Goal: Task Accomplishment & Management: Manage account settings

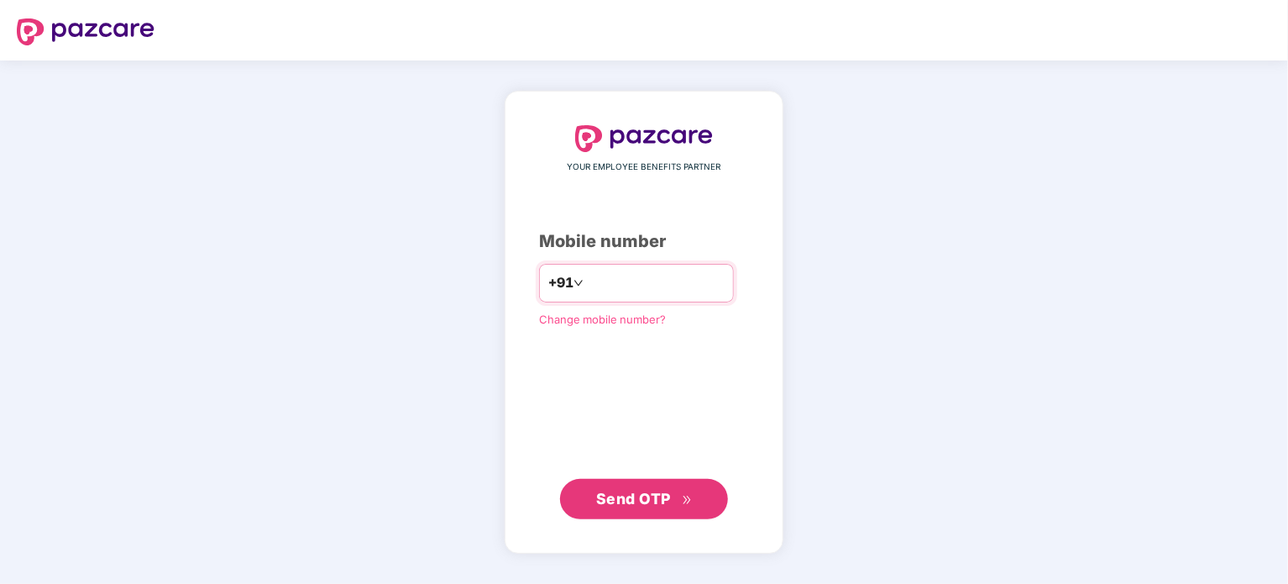
type input "**********"
click at [677, 504] on span "Send OTP" at bounding box center [644, 498] width 97 height 24
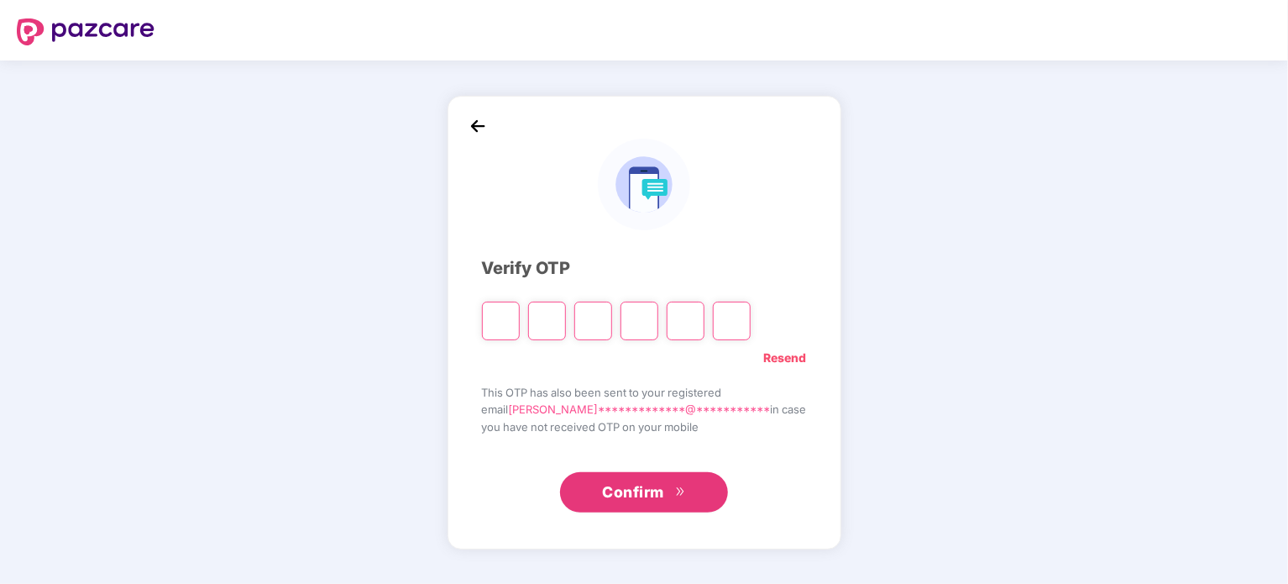
type input "*"
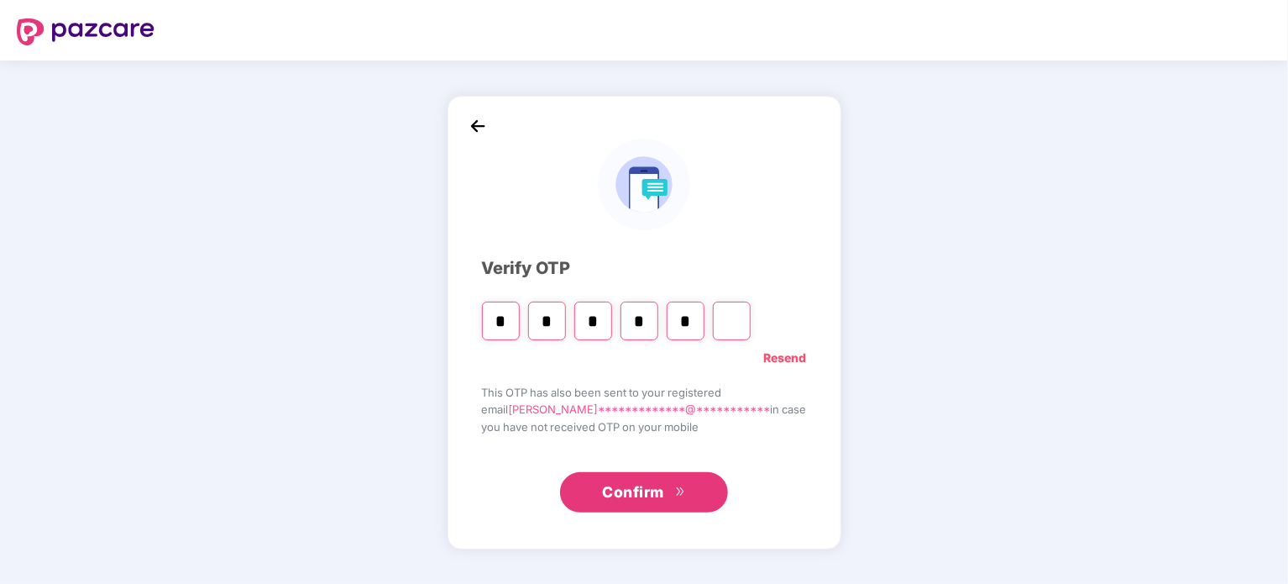
type input "*"
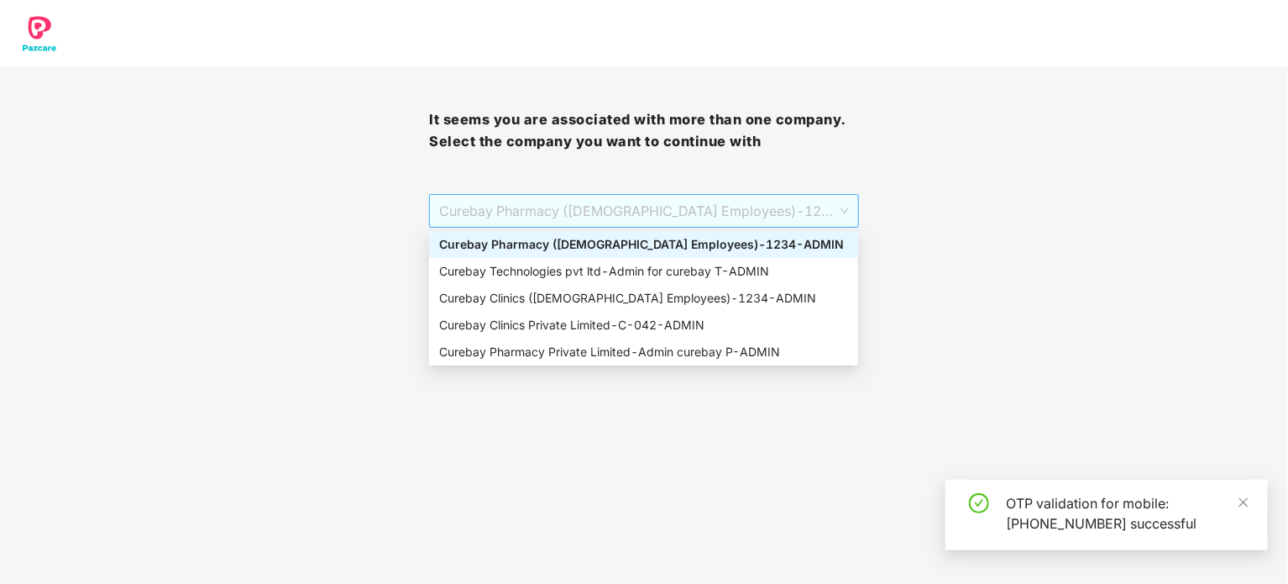
click at [606, 202] on span "Curebay Pharmacy ([DEMOGRAPHIC_DATA] Employees) - 1234 - ADMIN" at bounding box center [643, 211] width 409 height 32
click at [536, 281] on div "Curebay Technologies pvt ltd - Admin for curebay T - ADMIN" at bounding box center [643, 271] width 429 height 27
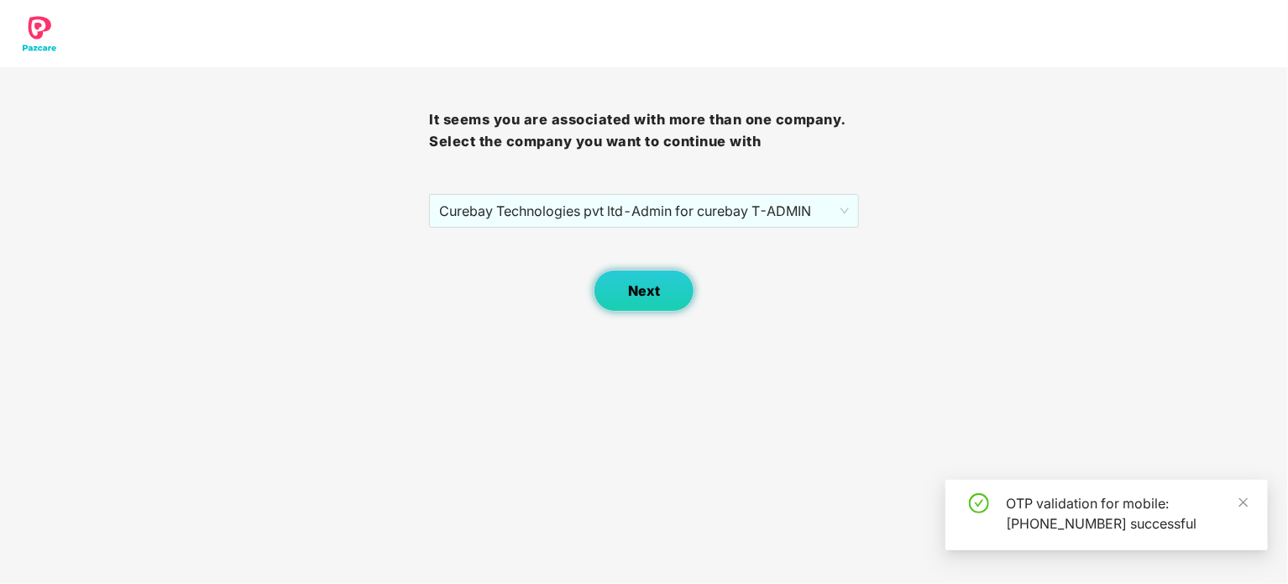
click at [655, 287] on span "Next" at bounding box center [644, 291] width 32 height 16
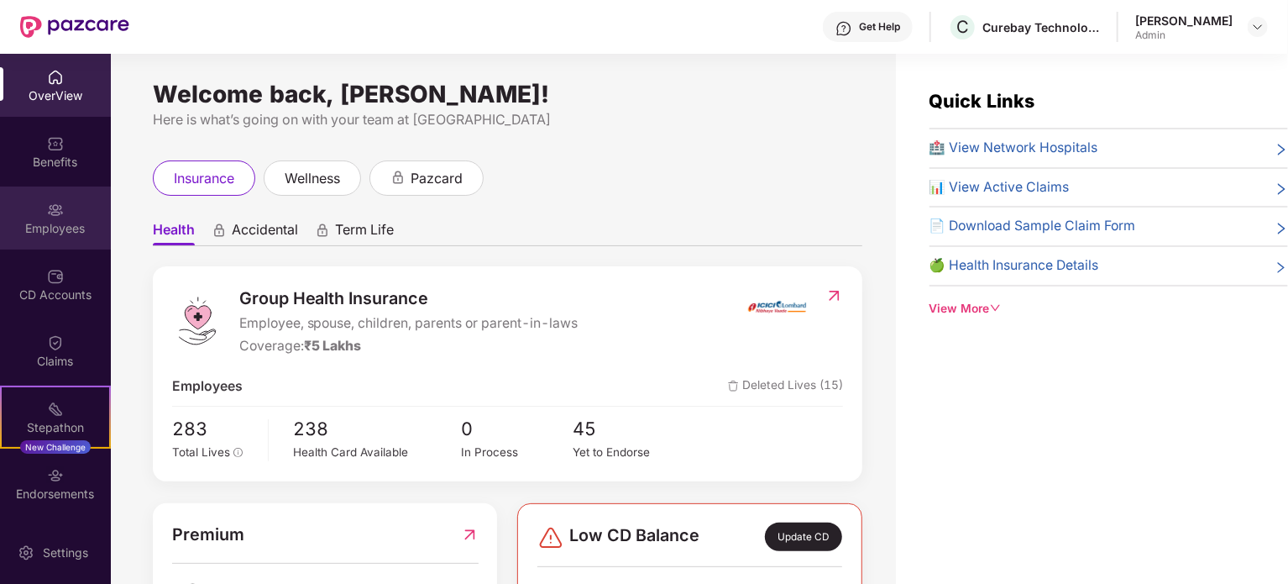
click at [64, 218] on div "Employees" at bounding box center [55, 217] width 111 height 63
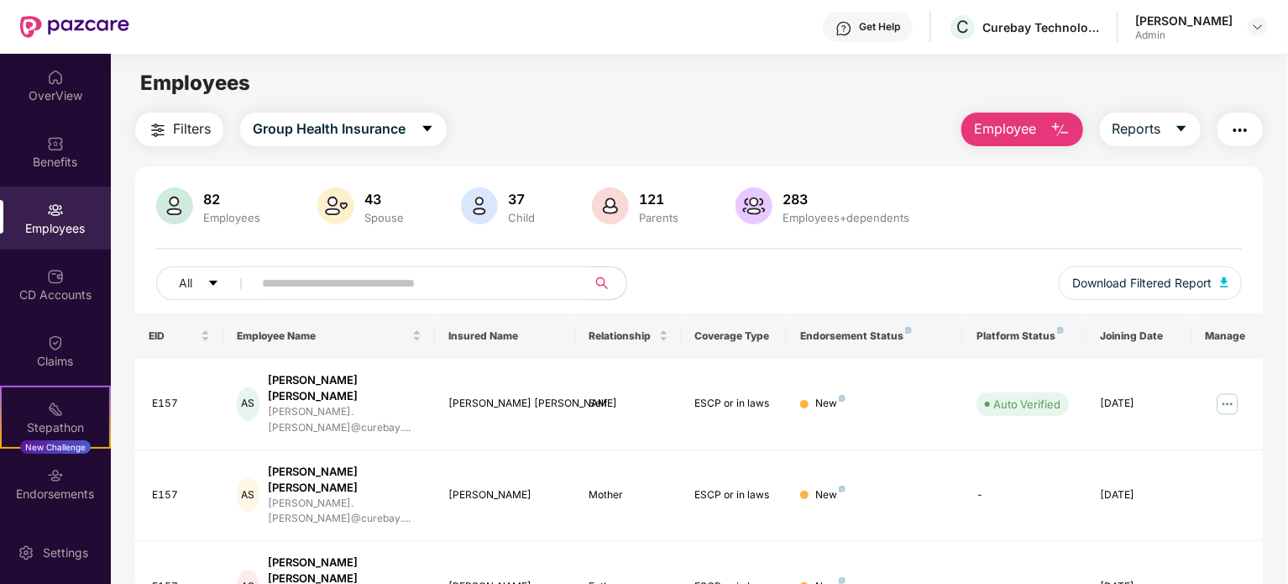
click at [470, 276] on input "text" at bounding box center [413, 282] width 302 height 25
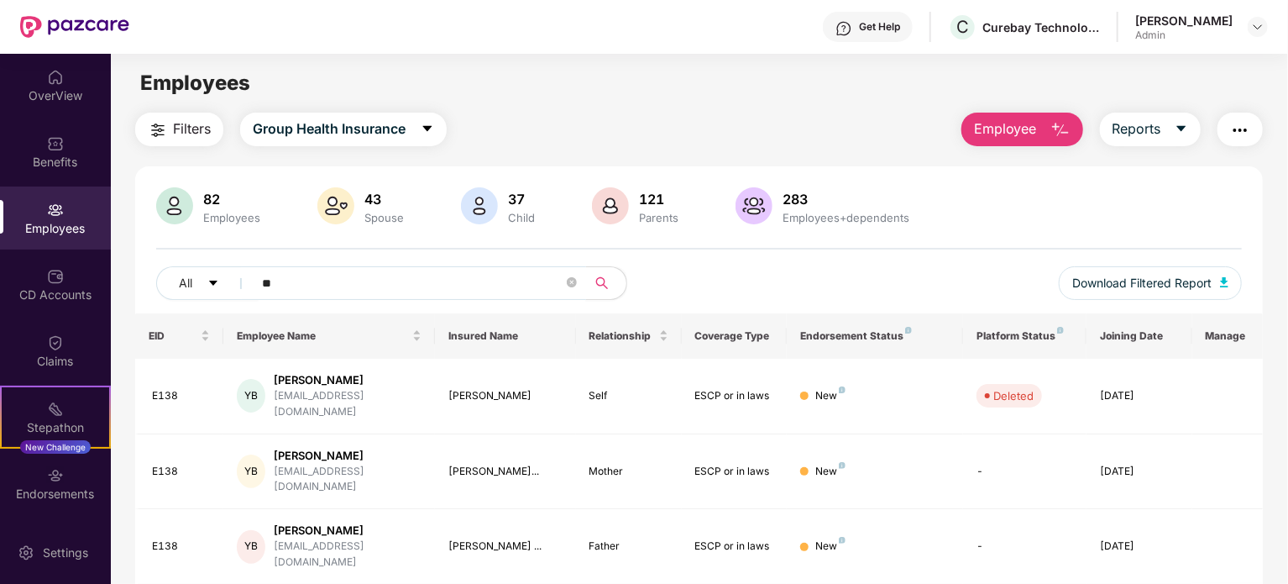
type input "*"
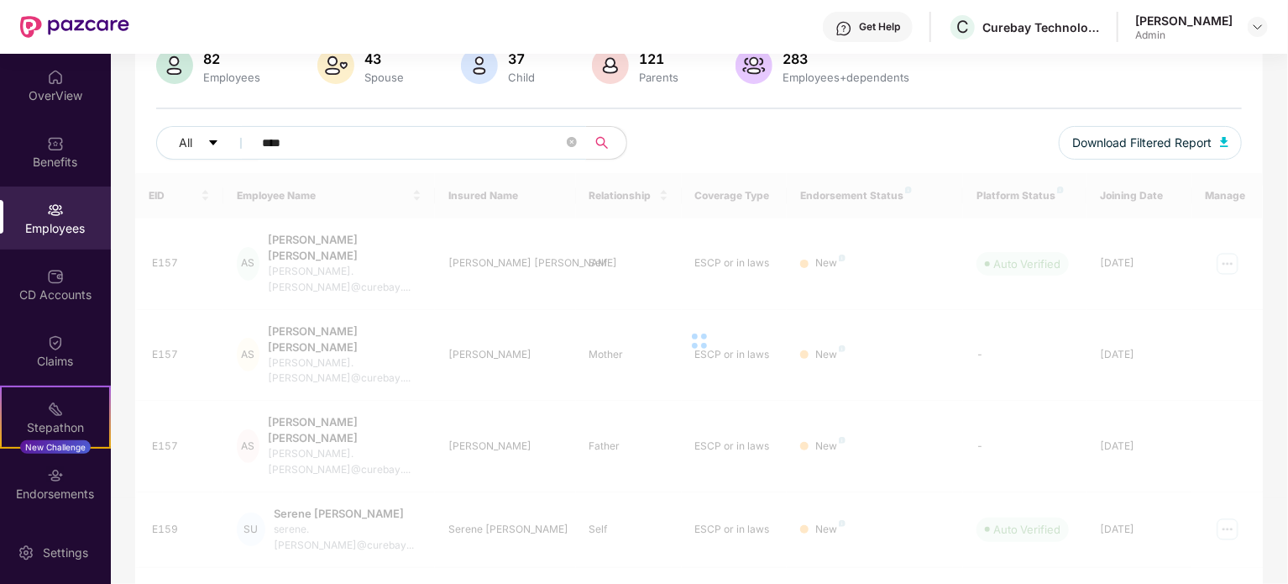
scroll to position [148, 0]
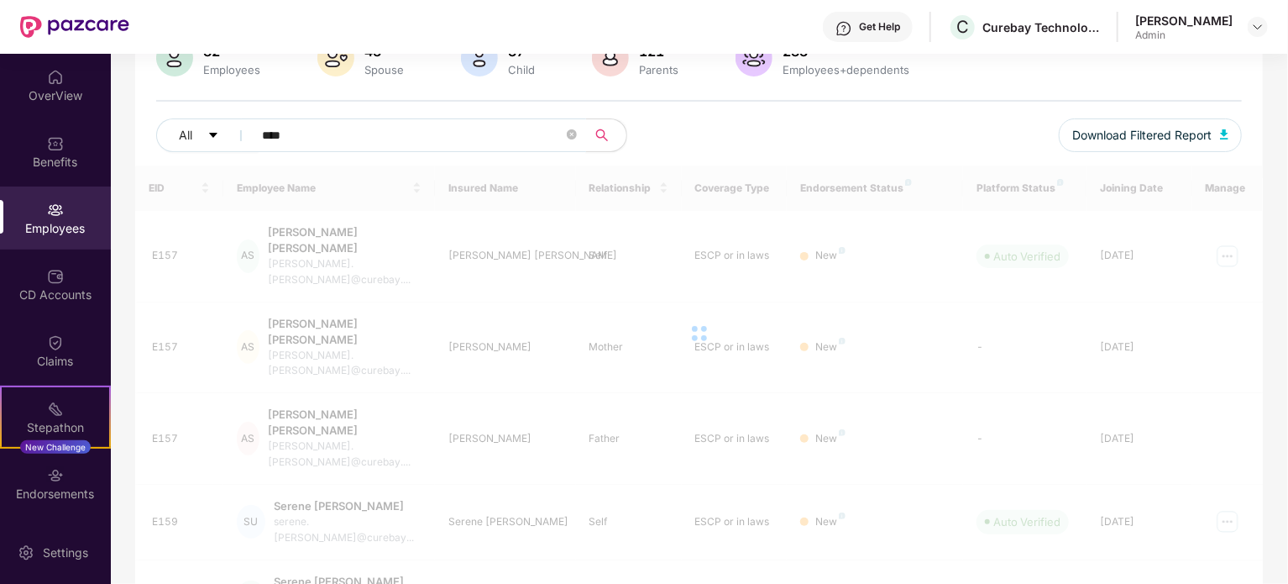
type input "****"
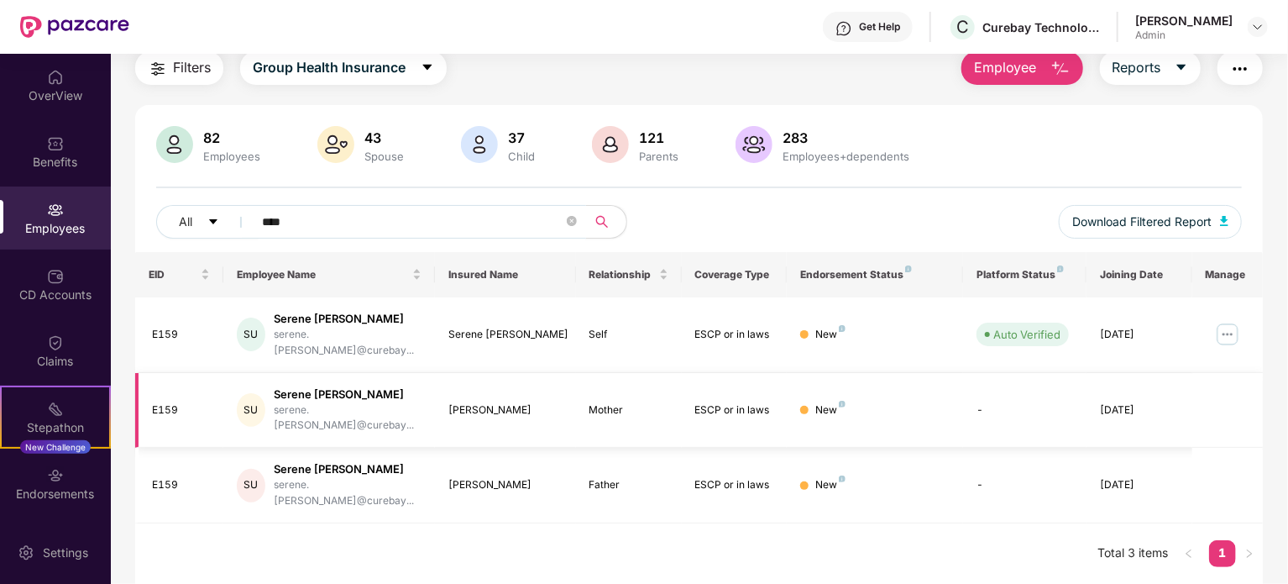
scroll to position [54, 0]
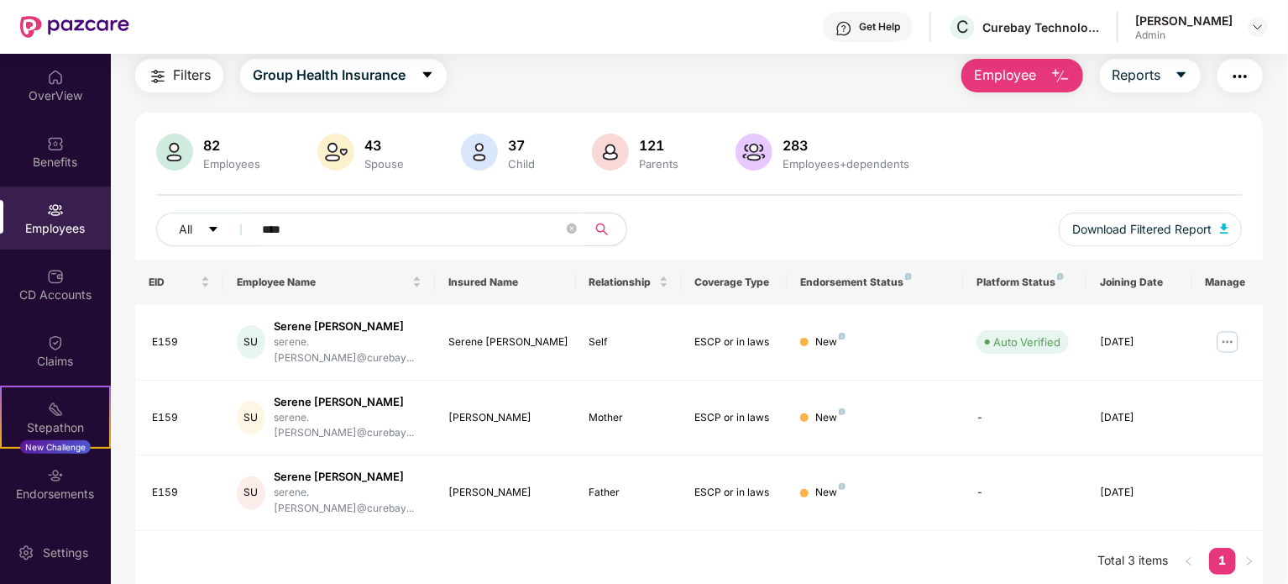
click at [1005, 72] on span "Employee" at bounding box center [1005, 75] width 63 height 21
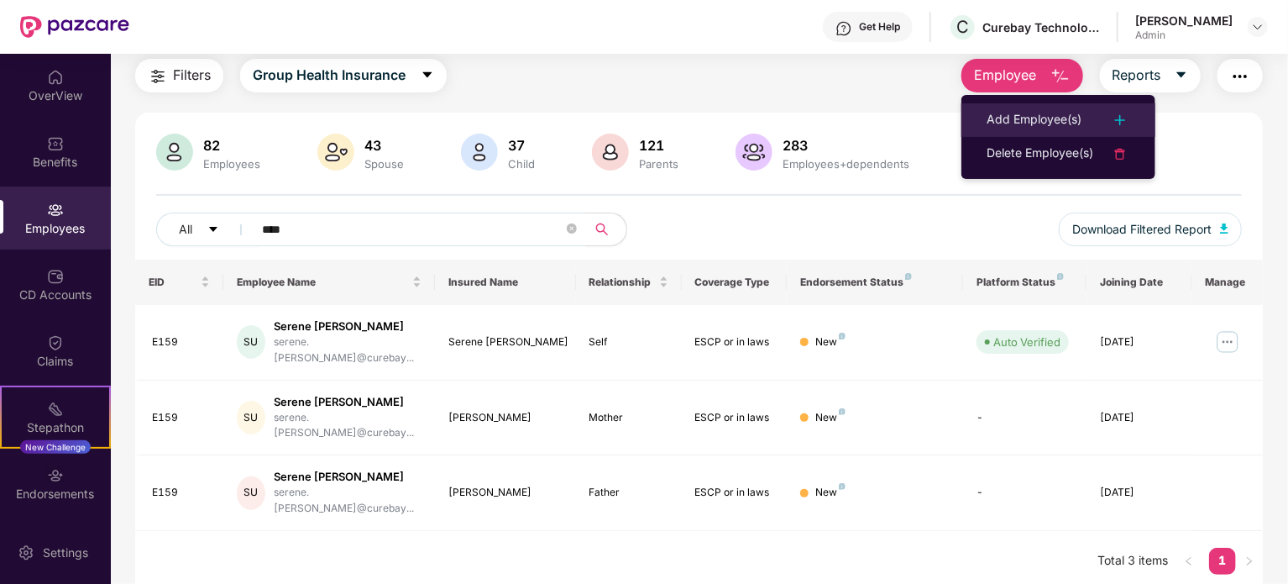
click at [1013, 117] on div "Add Employee(s)" at bounding box center [1034, 120] width 95 height 20
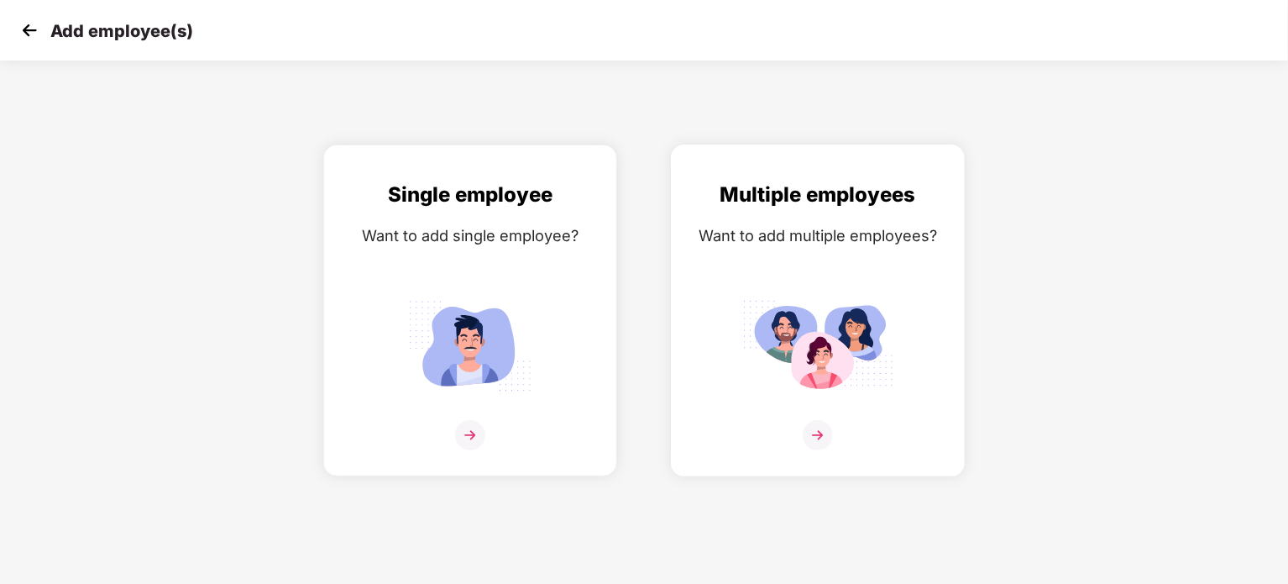
click at [776, 308] on img at bounding box center [818, 345] width 151 height 105
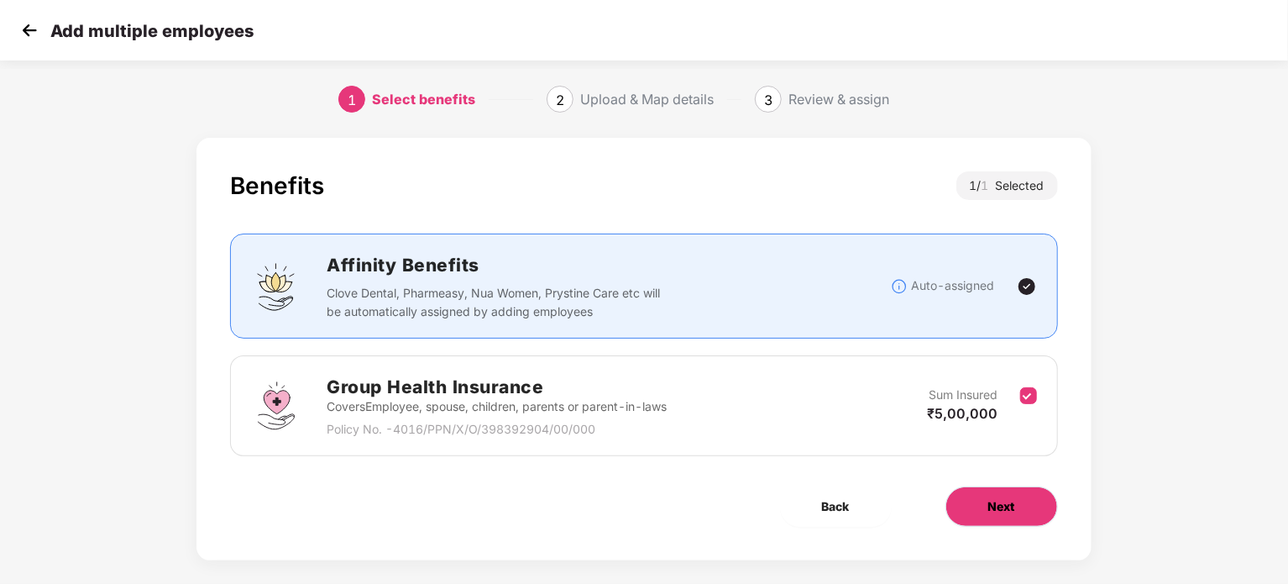
click at [973, 518] on button "Next" at bounding box center [1002, 506] width 113 height 40
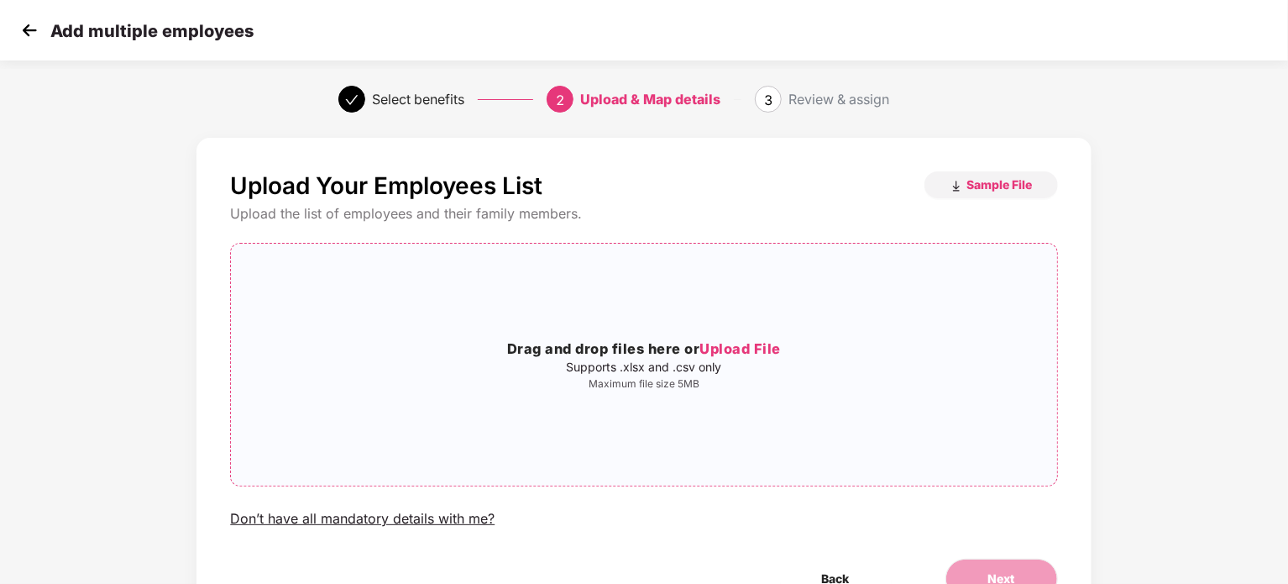
click at [730, 408] on div "Drag and drop files here or Upload File Supports .xlsx and .csv only Maximum fi…" at bounding box center [644, 364] width 826 height 215
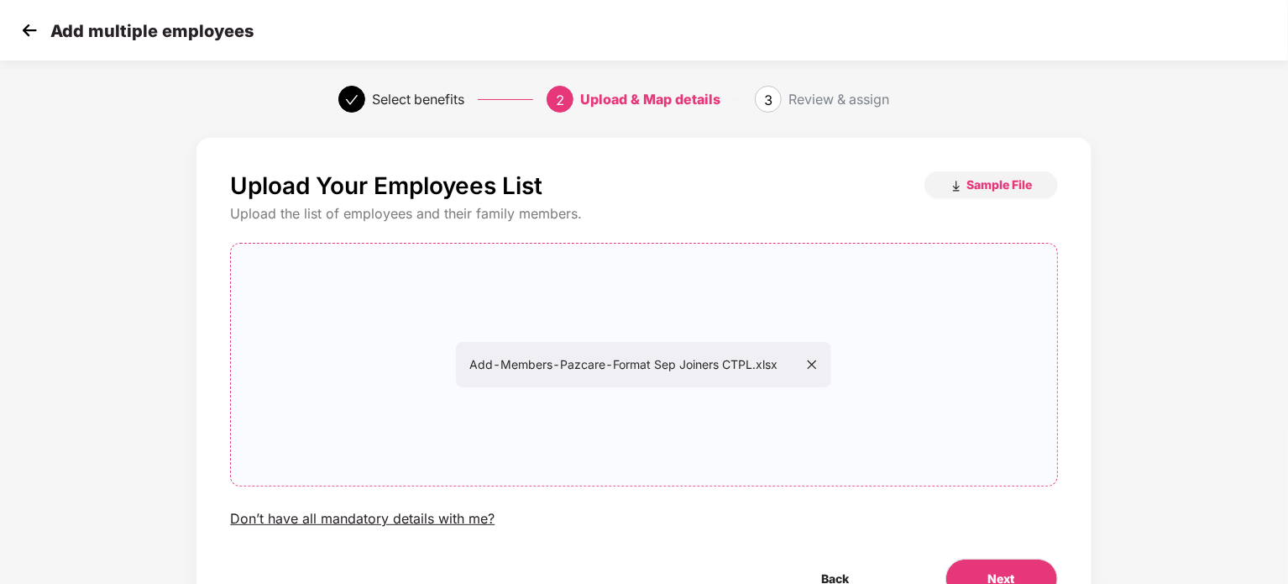
scroll to position [91, 0]
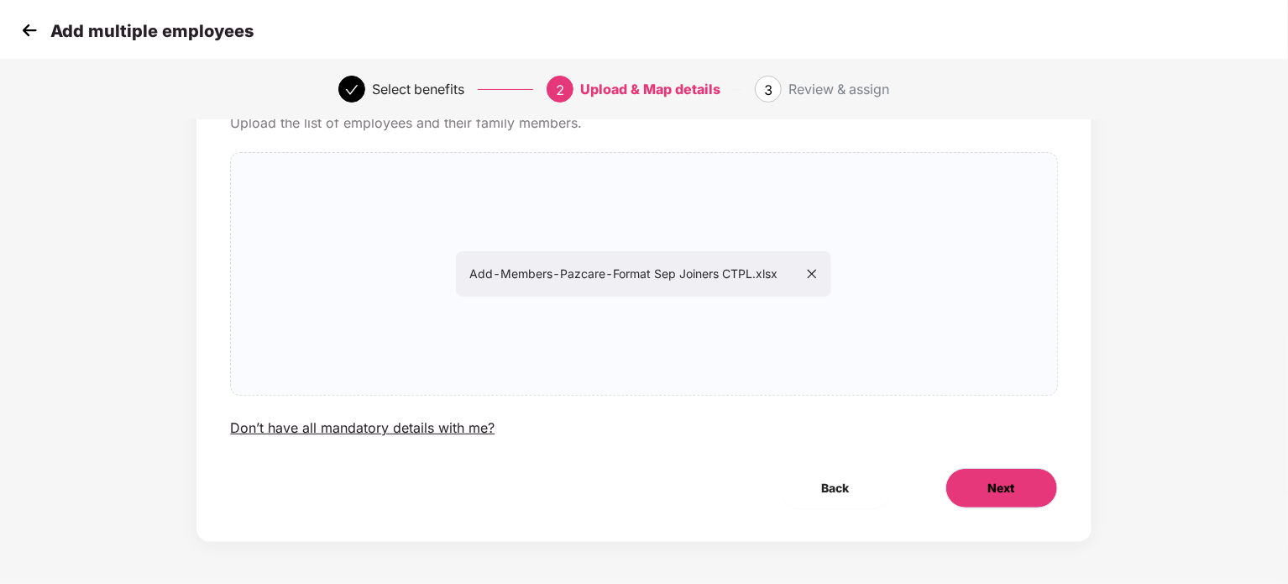
click at [999, 486] on span "Next" at bounding box center [1002, 488] width 27 height 18
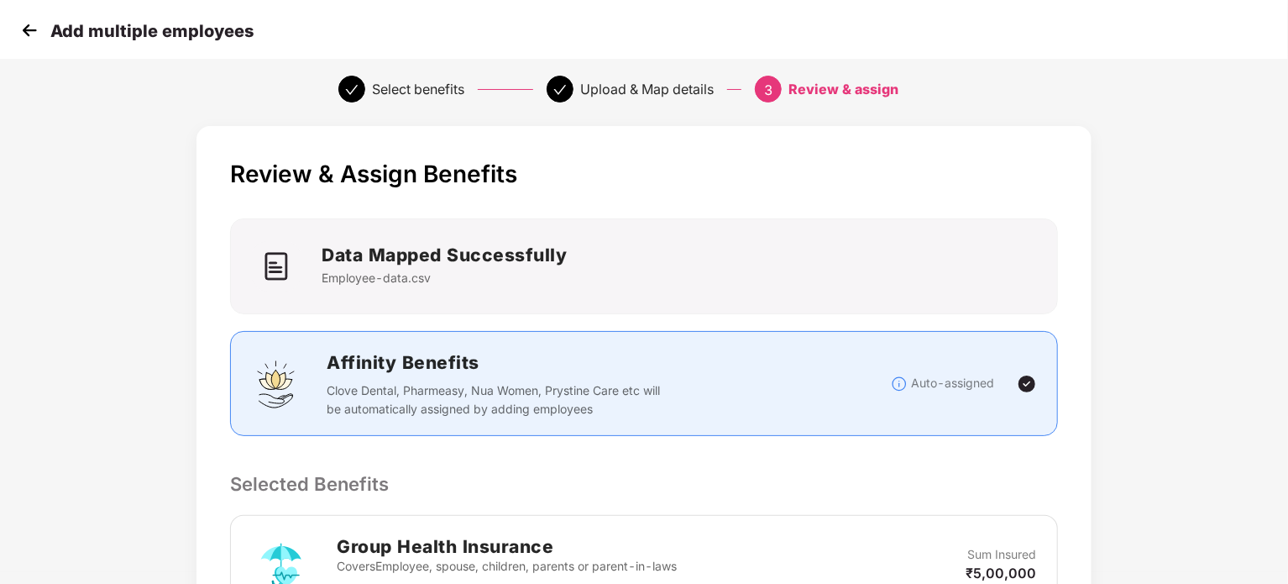
scroll to position [351, 0]
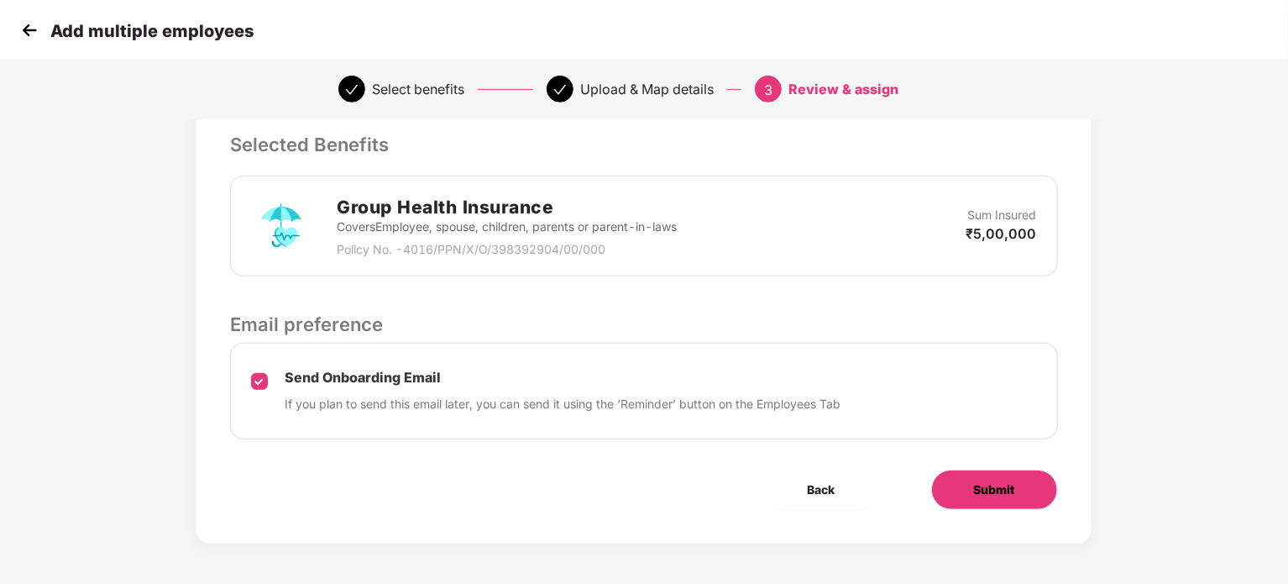
click at [1003, 500] on button "Submit" at bounding box center [994, 490] width 127 height 40
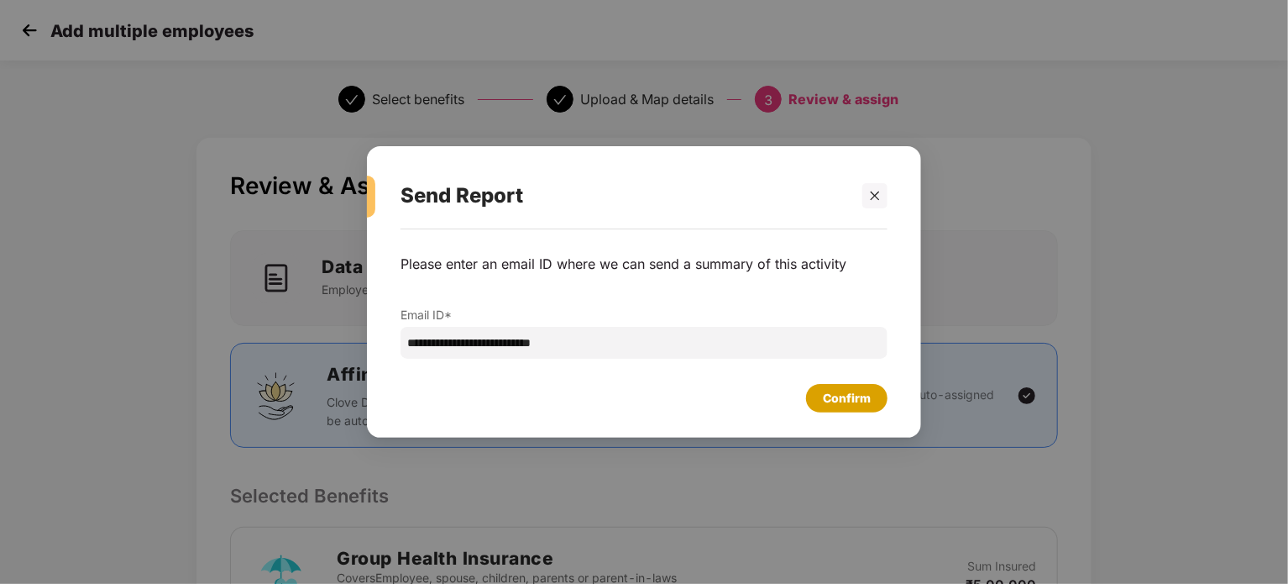
click at [853, 391] on div "Confirm" at bounding box center [847, 398] width 48 height 18
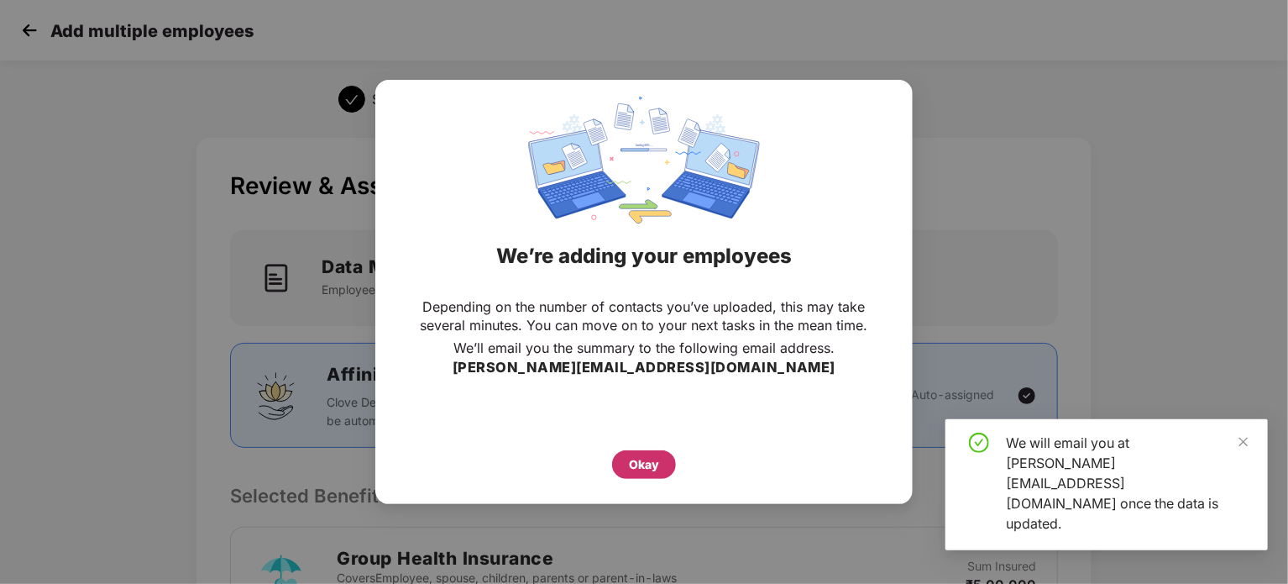
click at [649, 459] on div "Okay" at bounding box center [644, 464] width 30 height 18
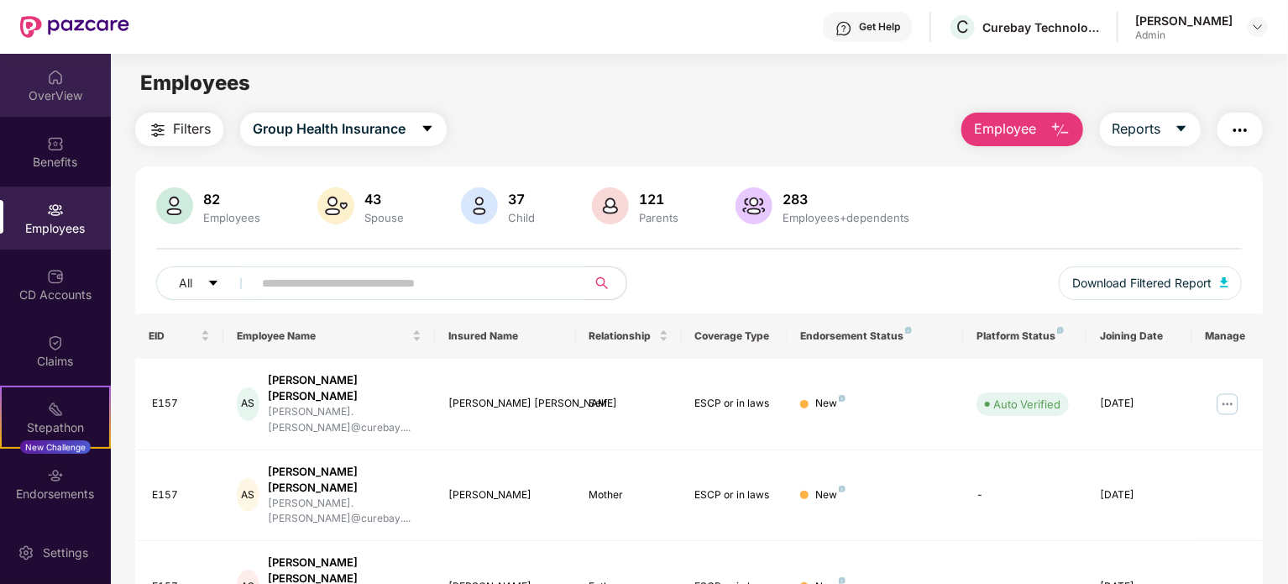
click at [80, 89] on div "OverView" at bounding box center [55, 95] width 111 height 17
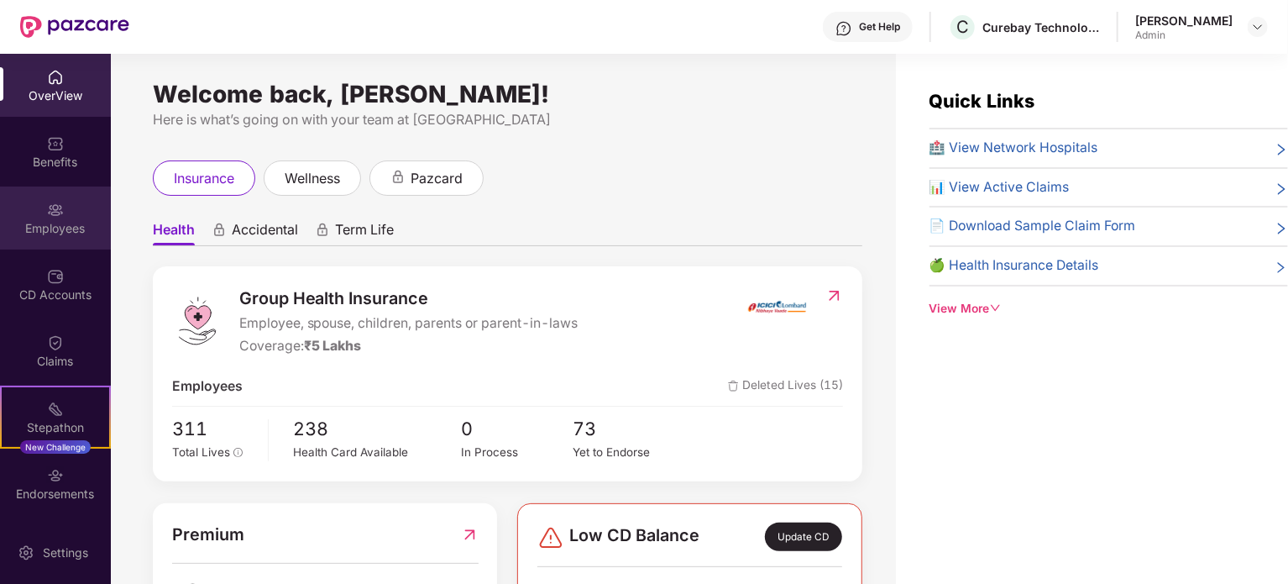
click at [59, 213] on img at bounding box center [55, 210] width 17 height 17
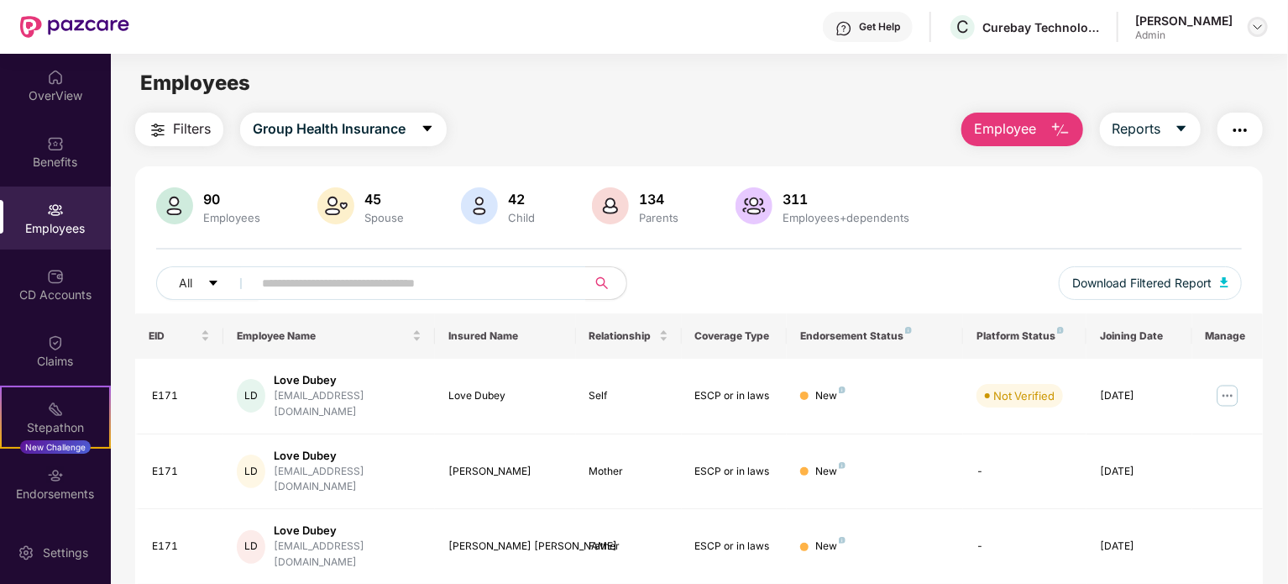
click at [1252, 29] on img at bounding box center [1258, 26] width 13 height 13
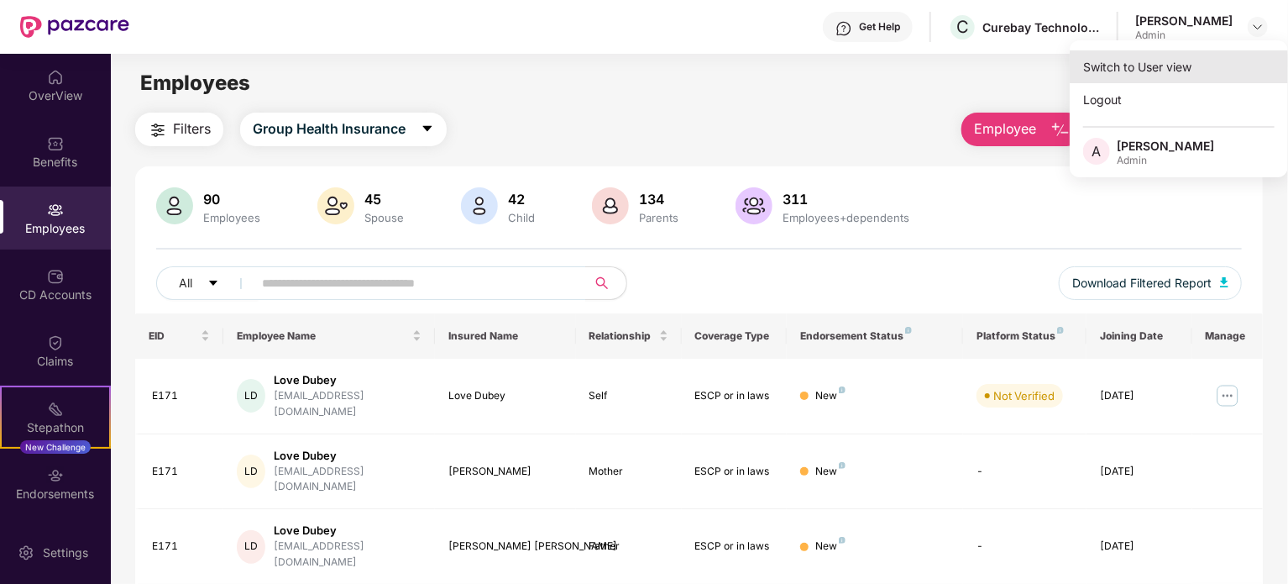
click at [1145, 64] on div "Switch to User view" at bounding box center [1179, 66] width 218 height 33
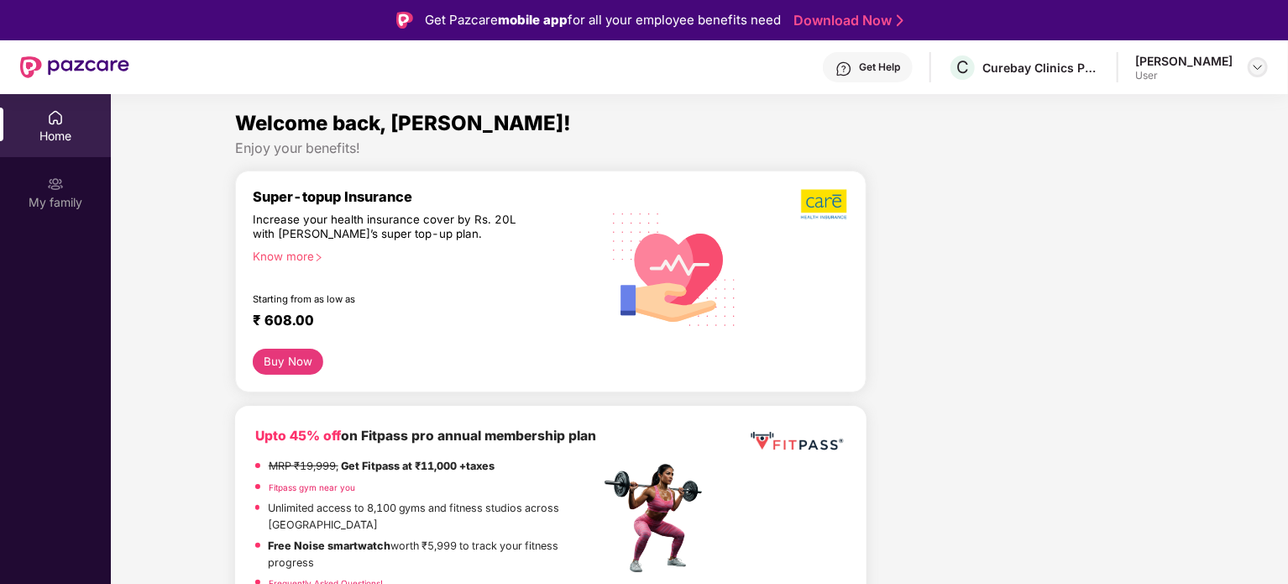
click at [1260, 63] on img at bounding box center [1258, 66] width 13 height 13
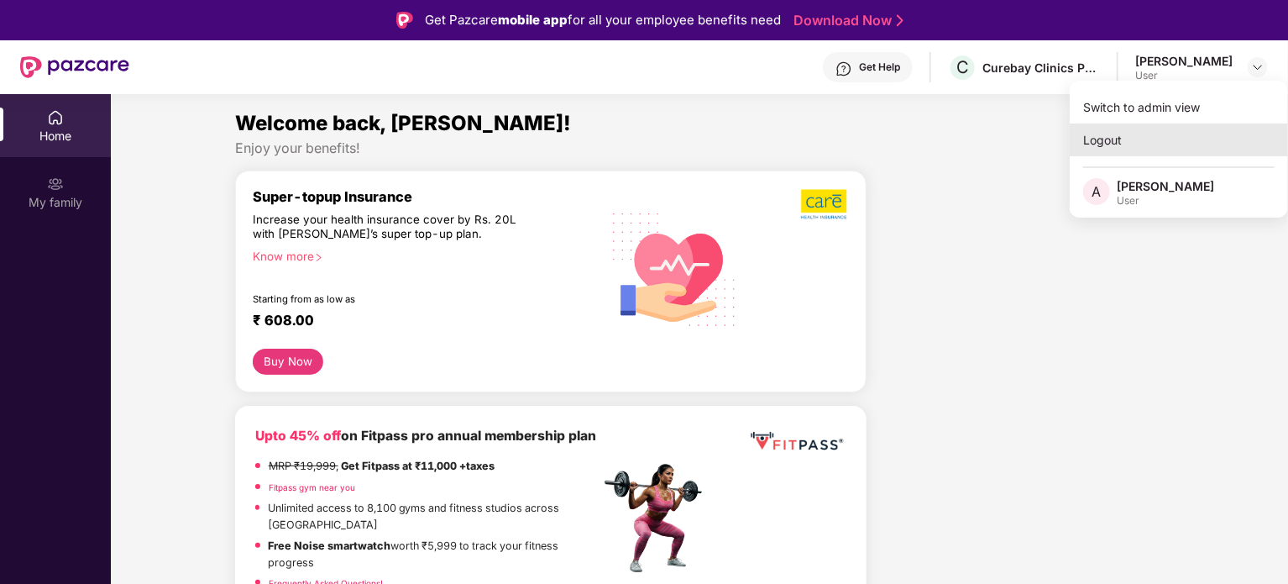
click at [1105, 134] on div "Logout" at bounding box center [1179, 139] width 218 height 33
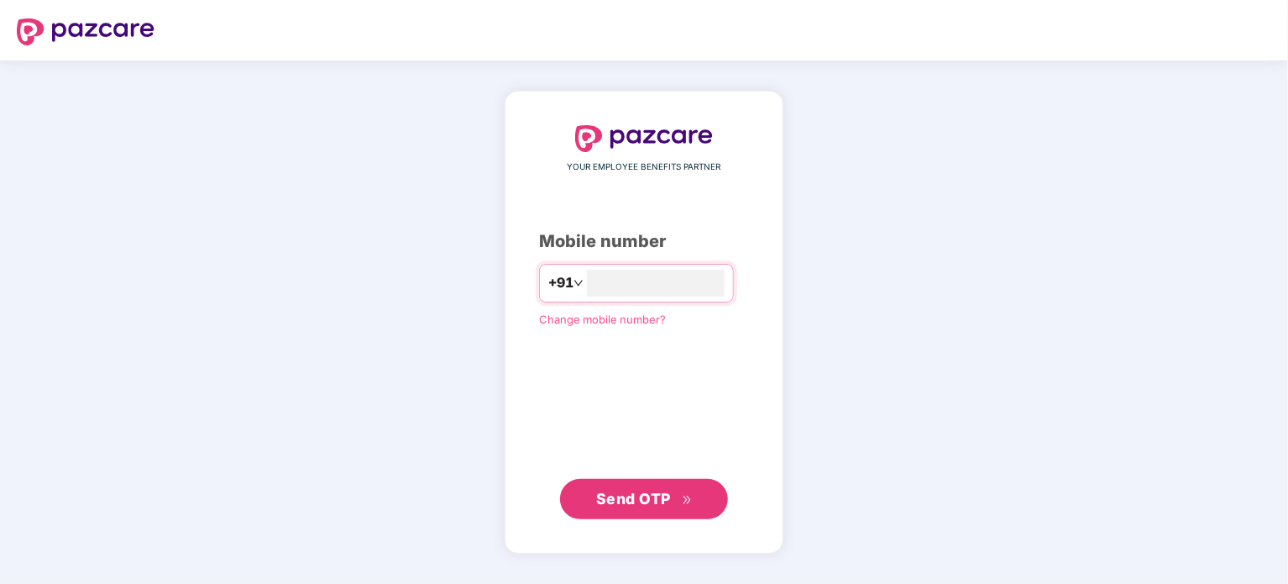
type input "**********"
click at [664, 506] on span "Send OTP" at bounding box center [644, 498] width 97 height 24
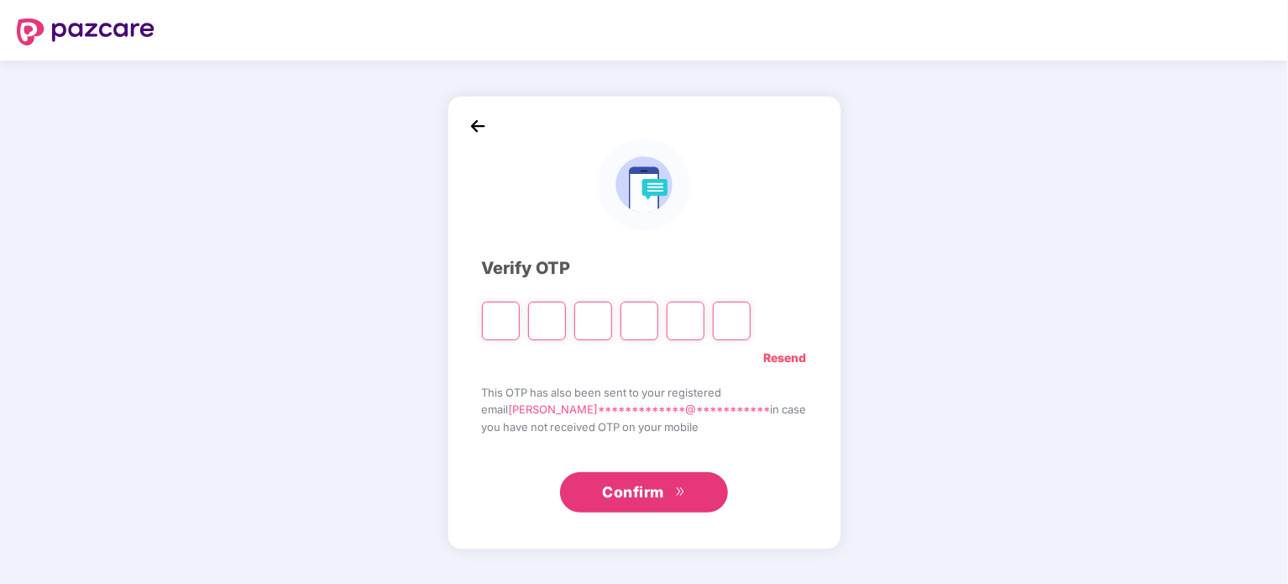
type input "*"
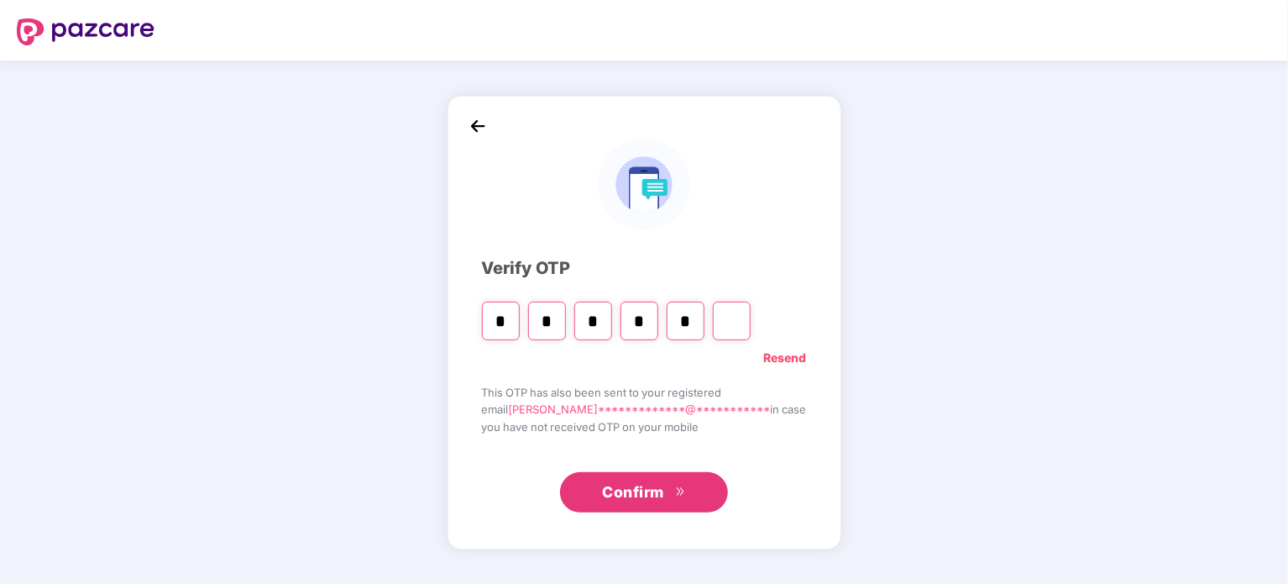
type input "*"
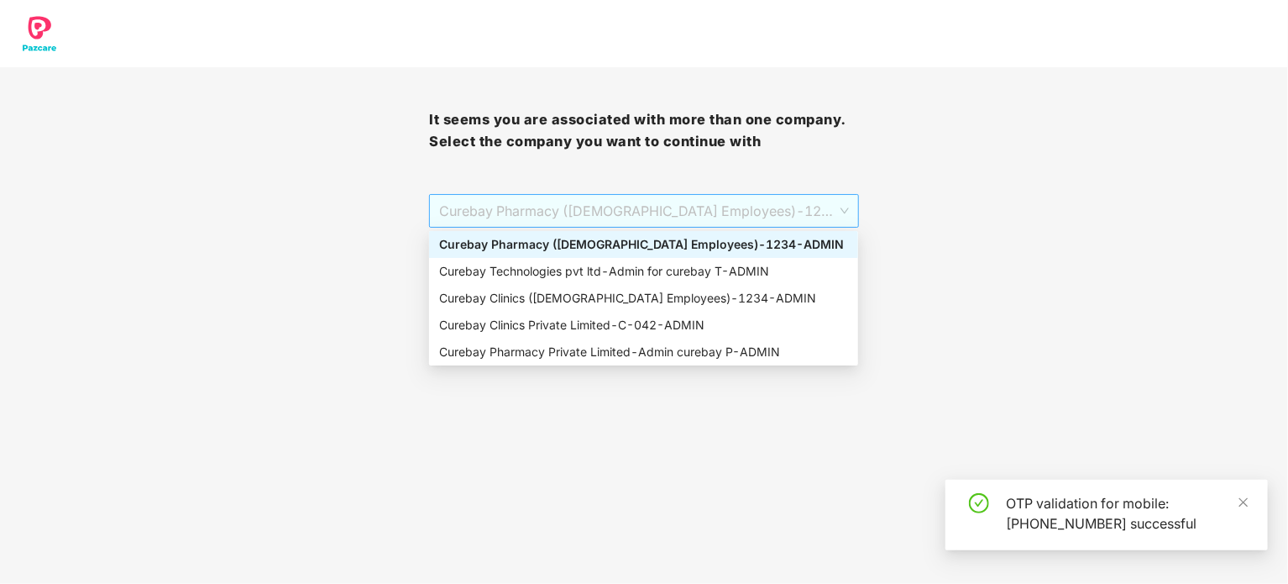
click at [622, 211] on span "Curebay Pharmacy ([DEMOGRAPHIC_DATA] Employees) - 1234 - ADMIN" at bounding box center [643, 211] width 409 height 32
click at [542, 315] on div "Curebay Clinics Private Limited - C-042 - ADMIN" at bounding box center [643, 325] width 429 height 27
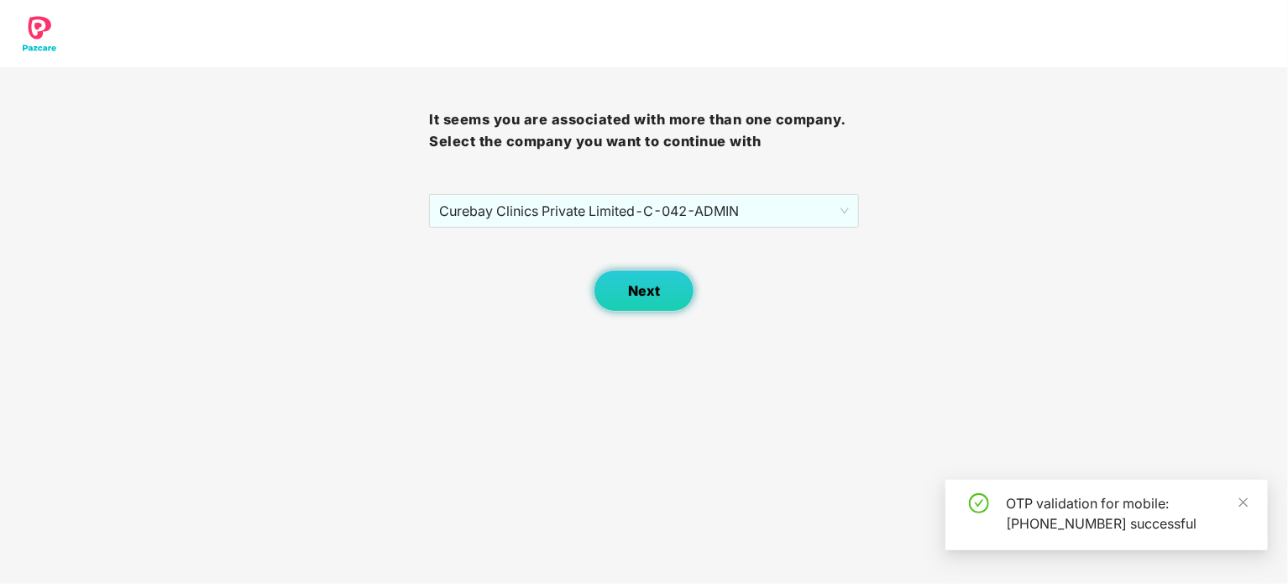
click at [617, 291] on button "Next" at bounding box center [644, 291] width 101 height 42
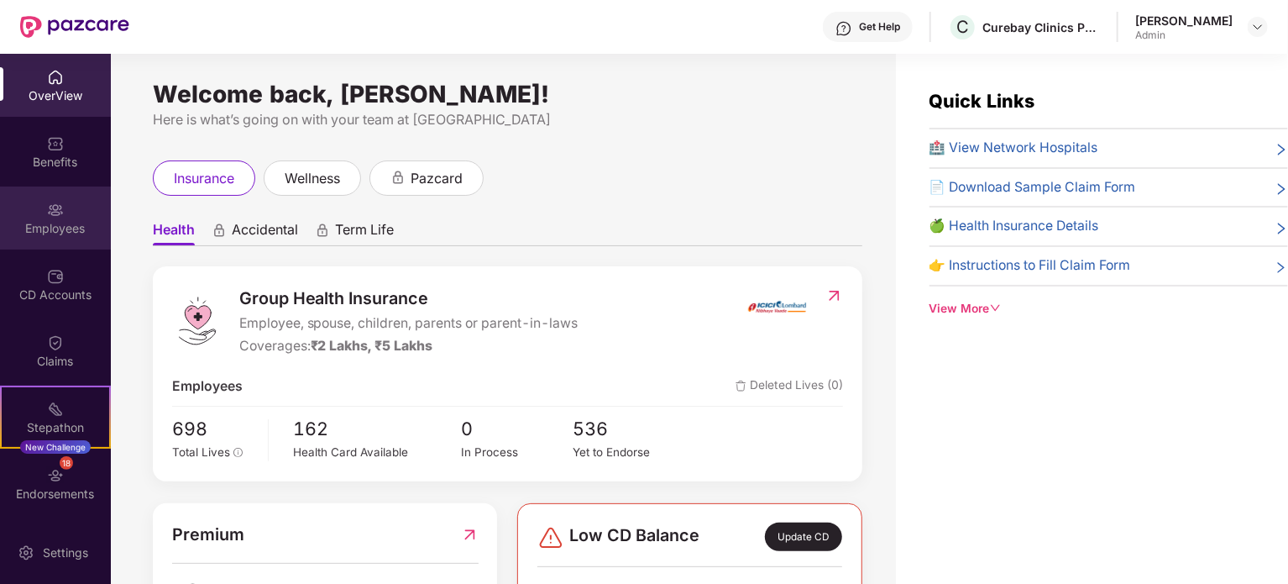
click at [53, 205] on img at bounding box center [55, 210] width 17 height 17
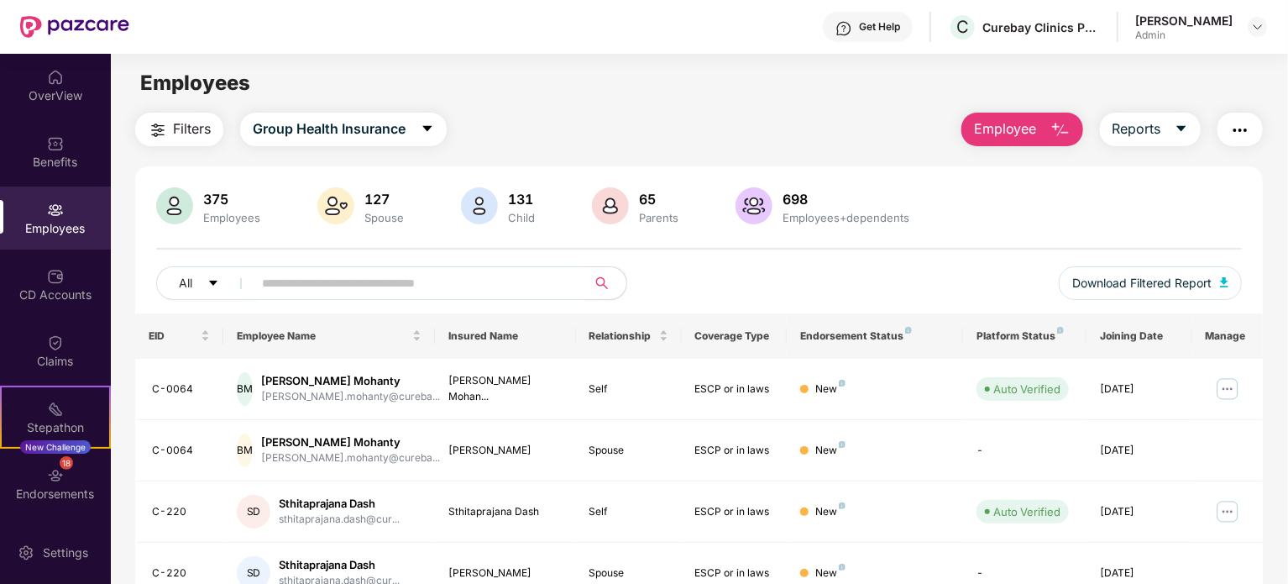
click at [1005, 123] on span "Employee" at bounding box center [1005, 128] width 63 height 21
click at [1228, 386] on img at bounding box center [1228, 388] width 27 height 27
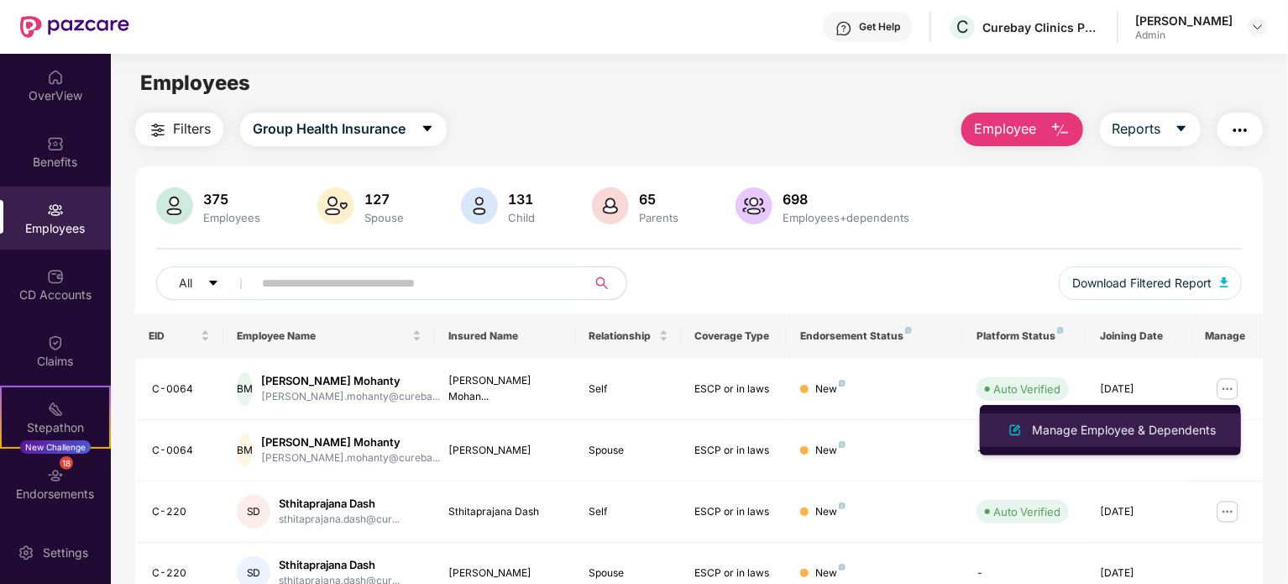
click at [1114, 427] on div "Manage Employee & Dependents" at bounding box center [1124, 430] width 191 height 18
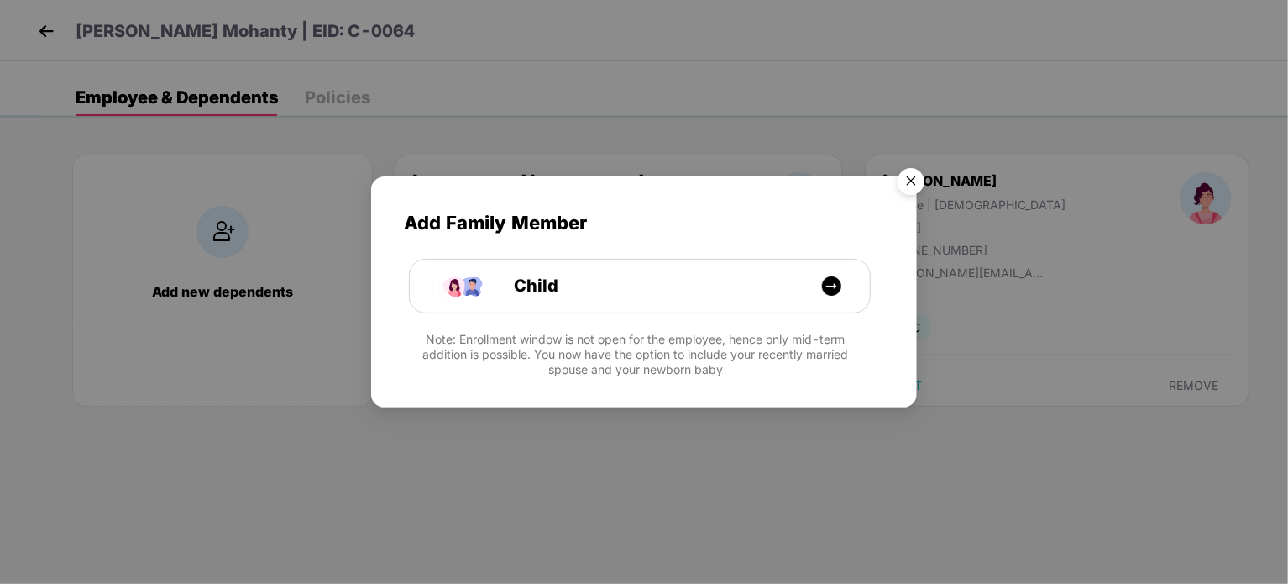
click at [915, 177] on img "Close" at bounding box center [911, 183] width 47 height 47
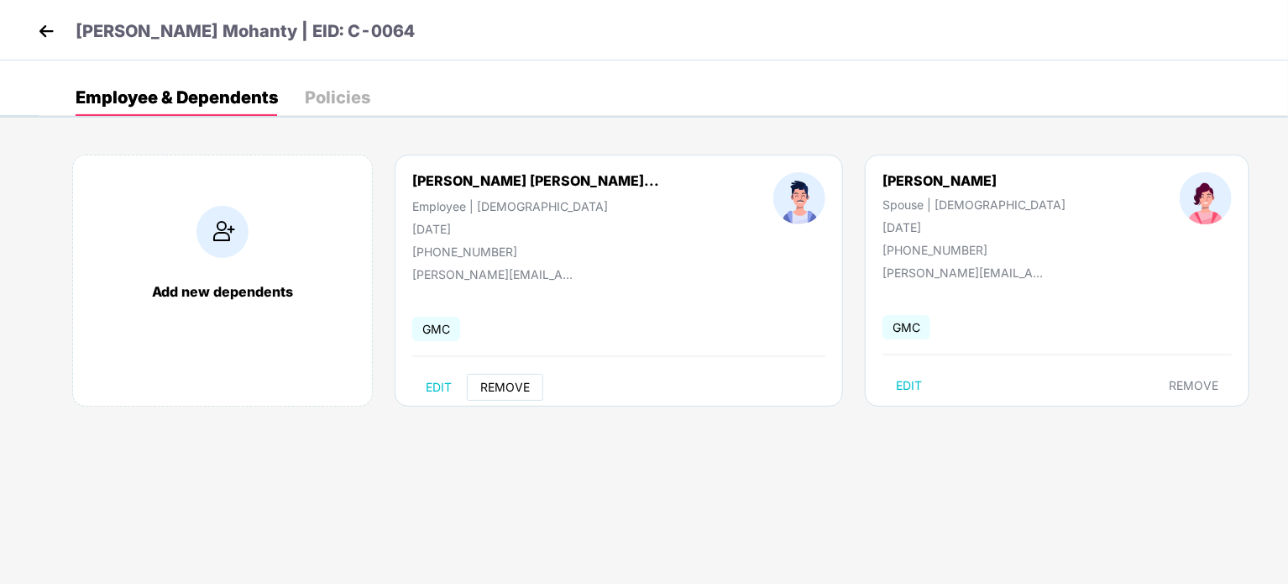
click at [511, 386] on span "REMOVE" at bounding box center [505, 386] width 50 height 13
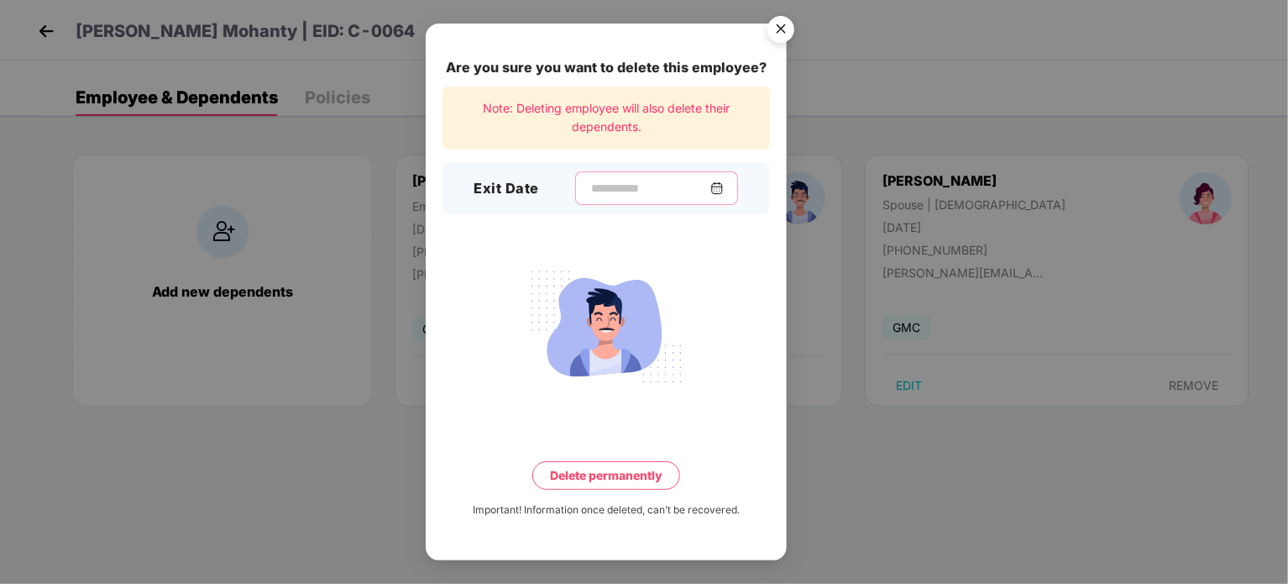
click at [645, 181] on input at bounding box center [650, 189] width 121 height 18
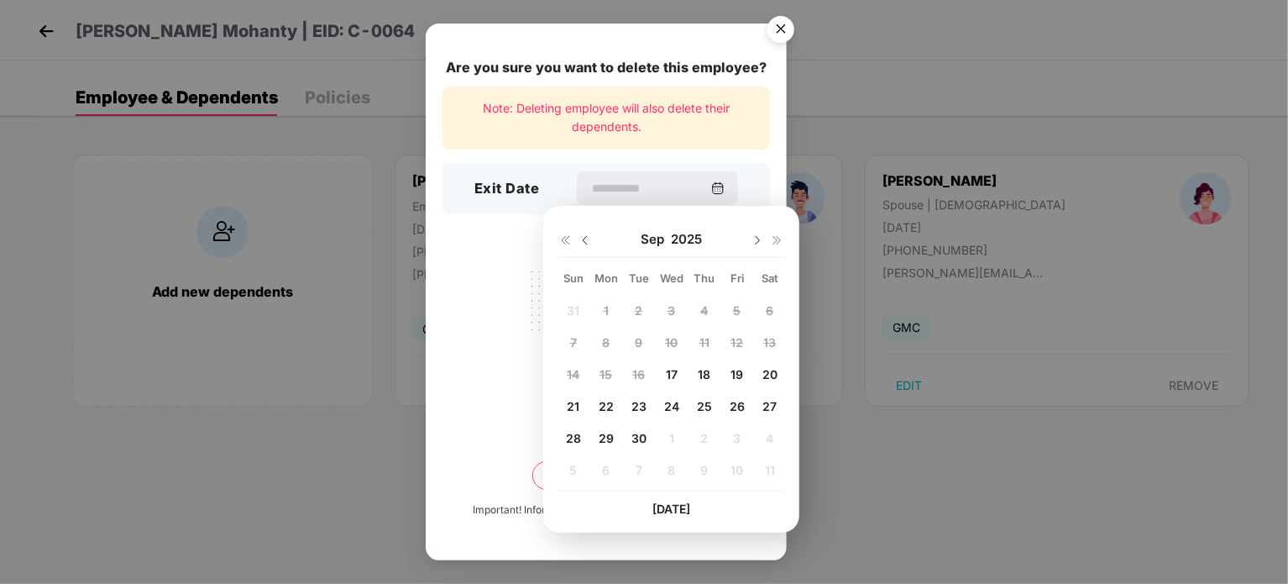
click at [673, 369] on span "17" at bounding box center [672, 374] width 12 height 14
type input "**********"
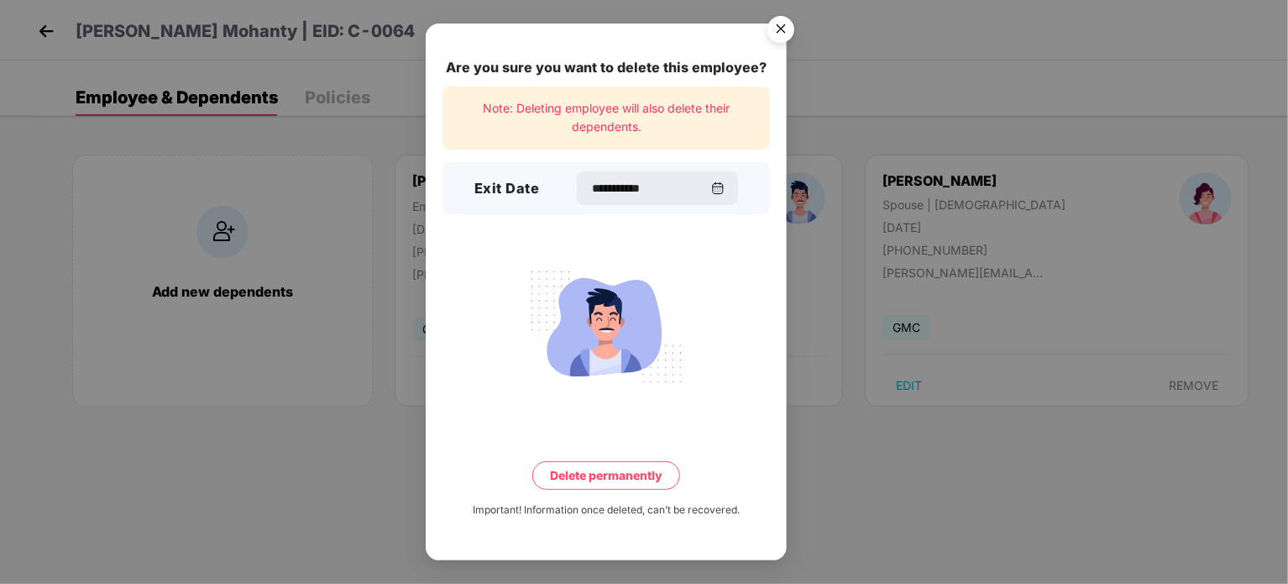
click at [632, 475] on button "Delete permanently" at bounding box center [607, 475] width 148 height 29
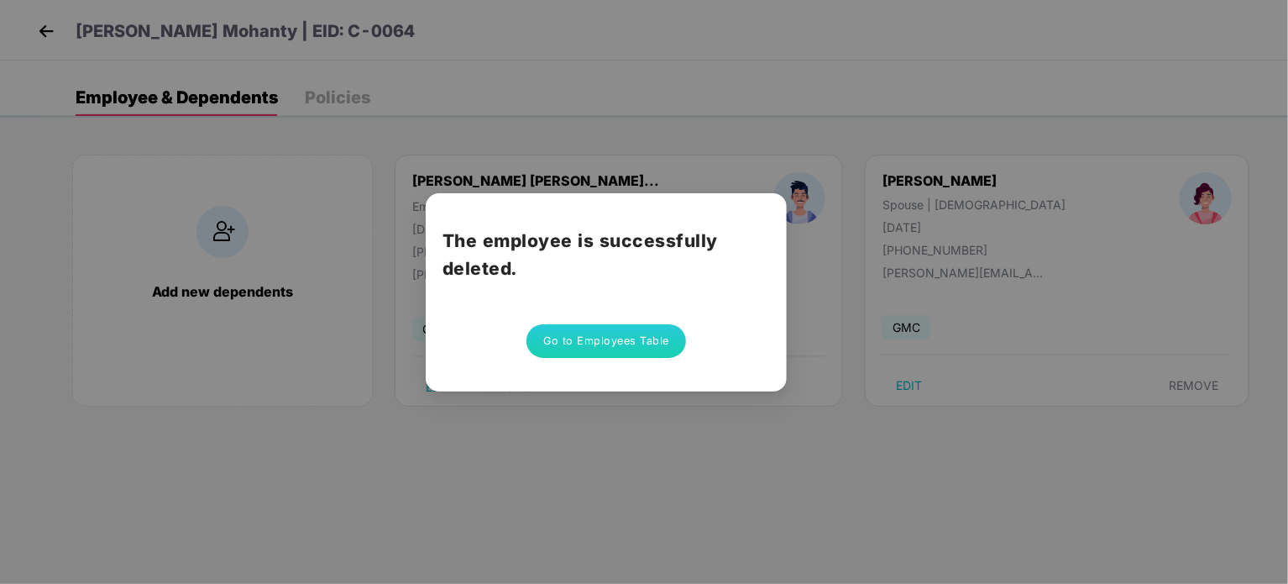
click at [631, 349] on button "Go to Employees Table" at bounding box center [607, 341] width 160 height 34
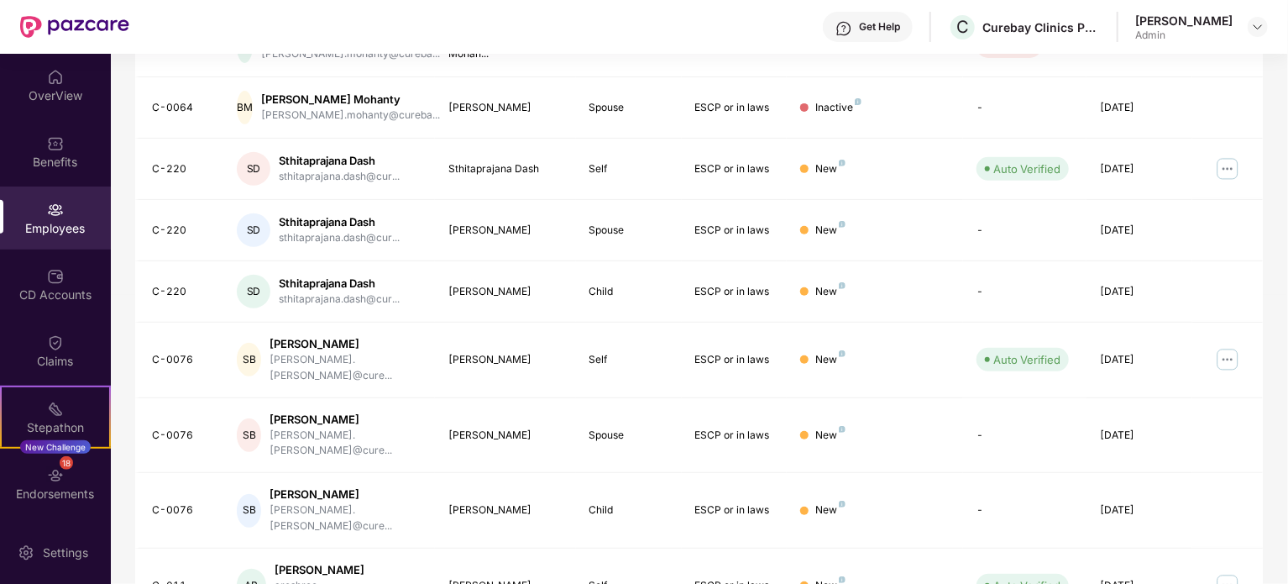
scroll to position [343, 0]
click at [1226, 349] on img at bounding box center [1228, 359] width 27 height 27
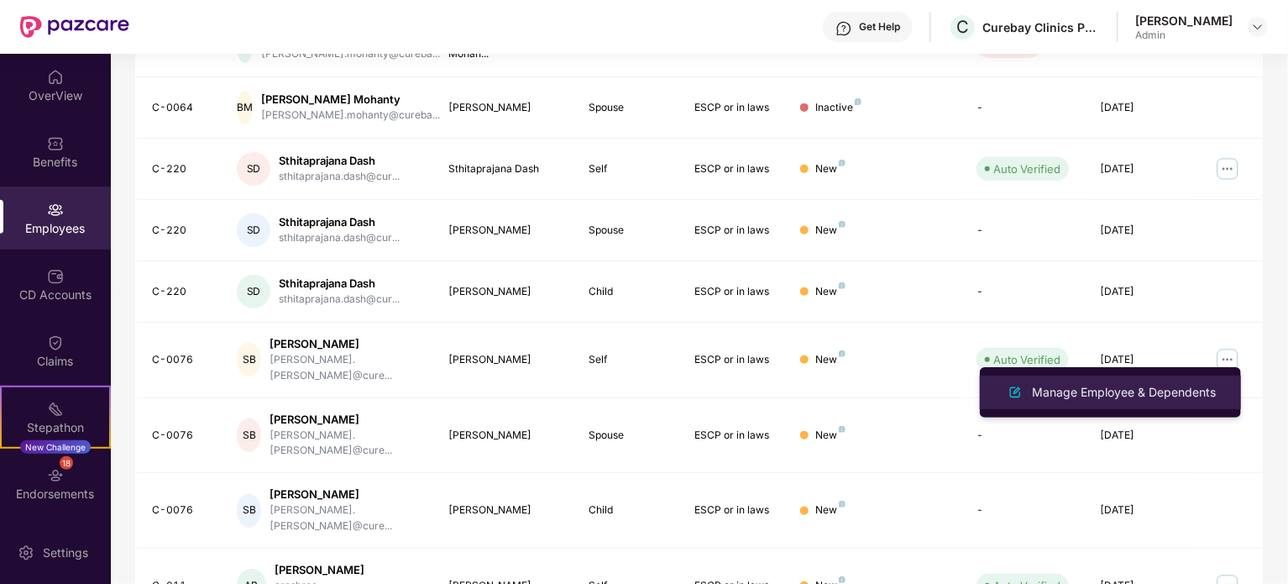
click at [1095, 396] on div "Manage Employee & Dependents" at bounding box center [1124, 392] width 191 height 18
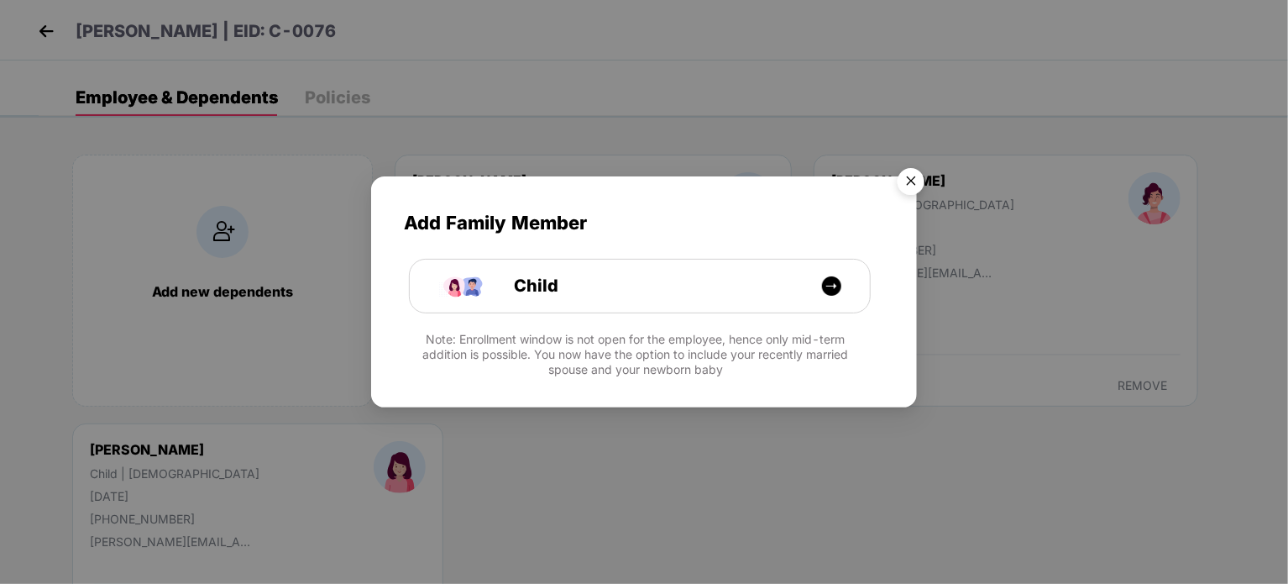
click at [910, 179] on img "Close" at bounding box center [911, 183] width 47 height 47
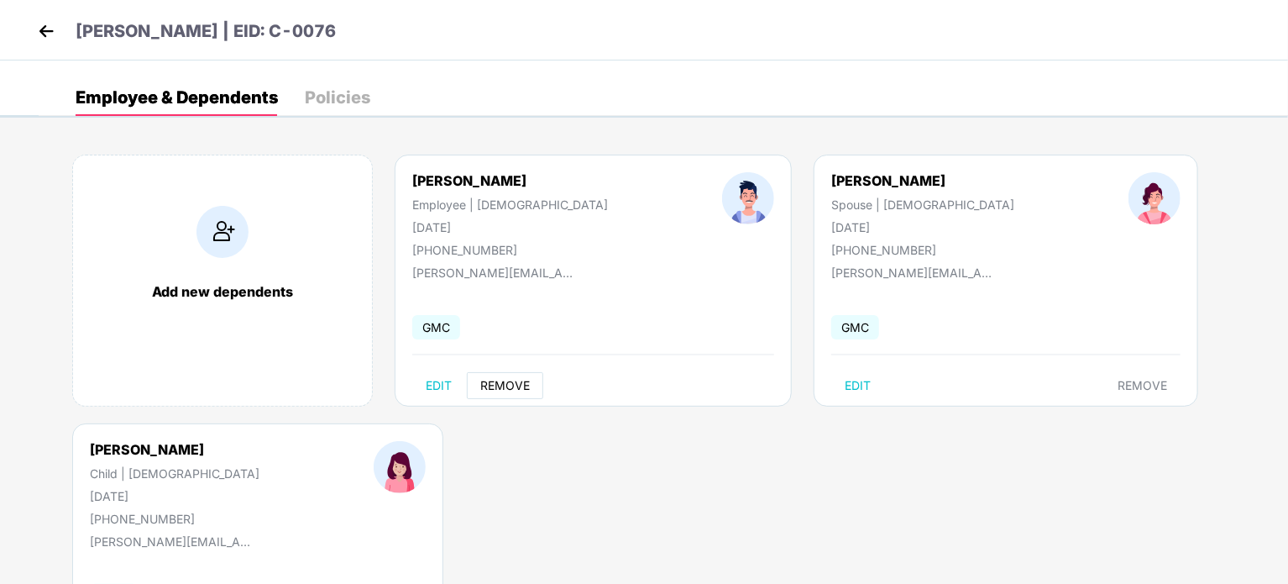
click at [496, 381] on span "REMOVE" at bounding box center [505, 385] width 50 height 13
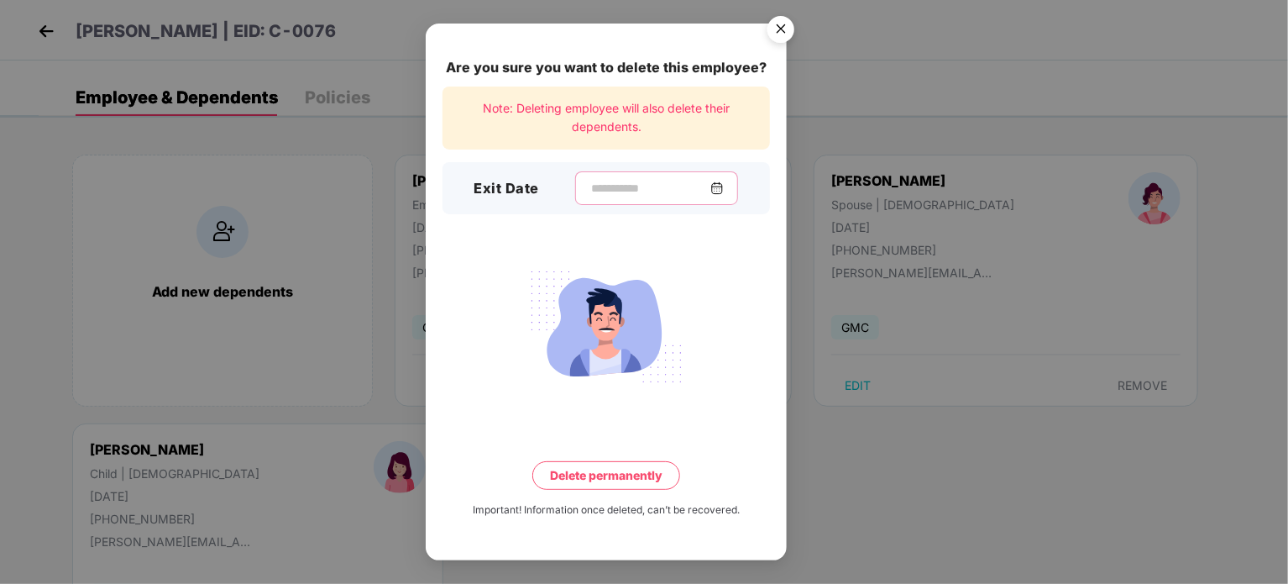
click at [626, 197] on input at bounding box center [650, 189] width 121 height 18
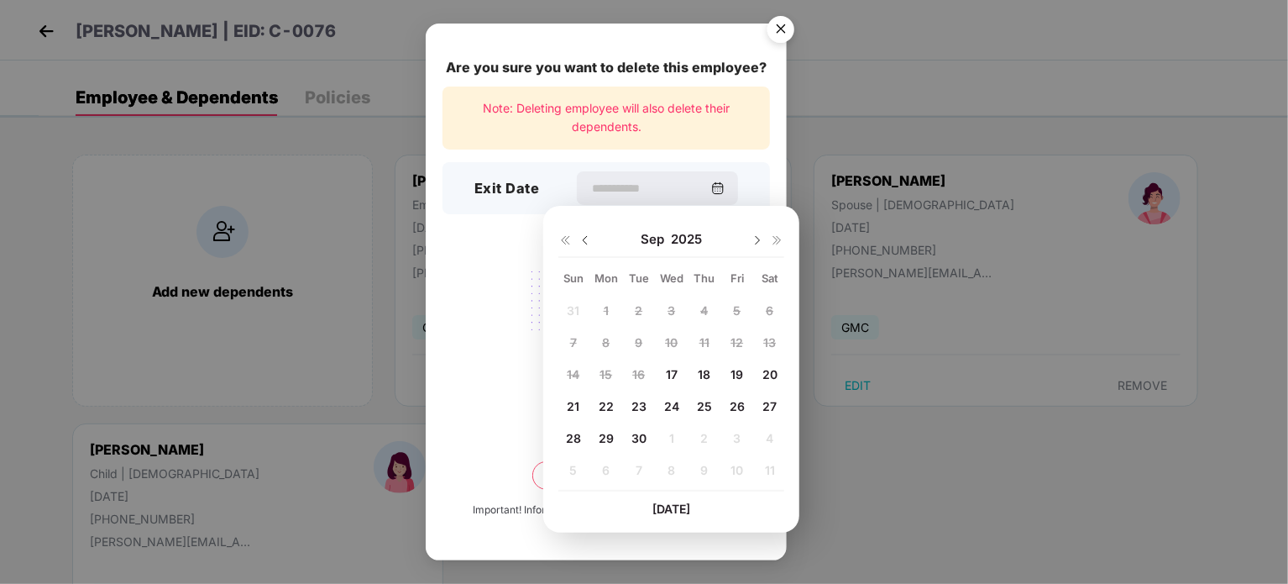
click at [674, 375] on span "17" at bounding box center [672, 374] width 12 height 14
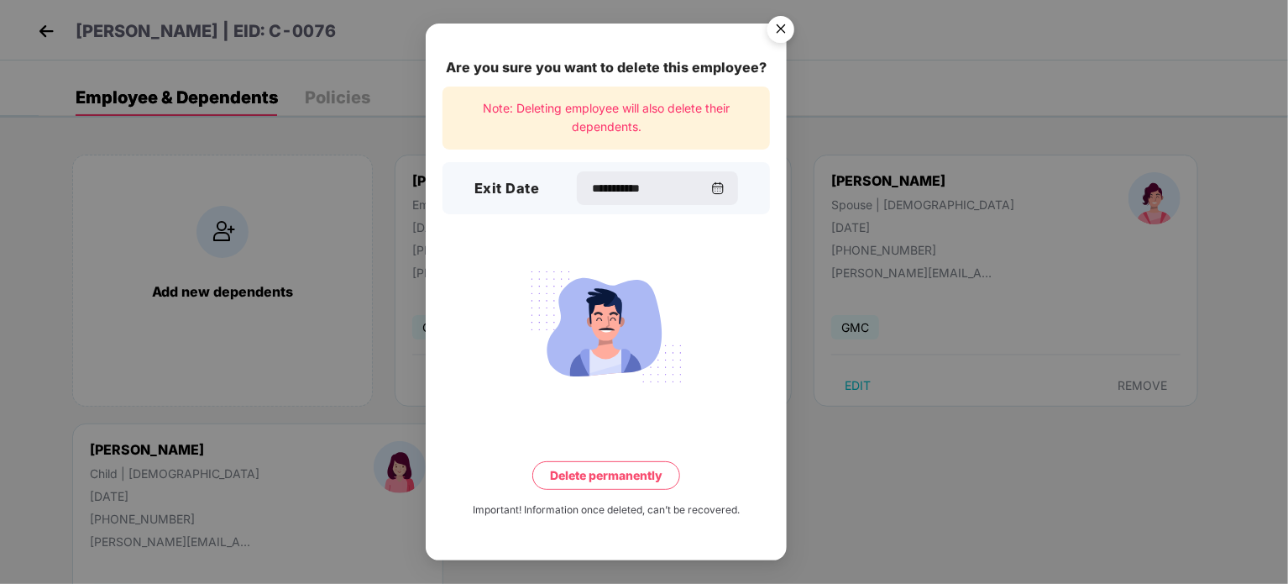
type input "**********"
click at [623, 483] on button "Delete permanently" at bounding box center [607, 475] width 148 height 29
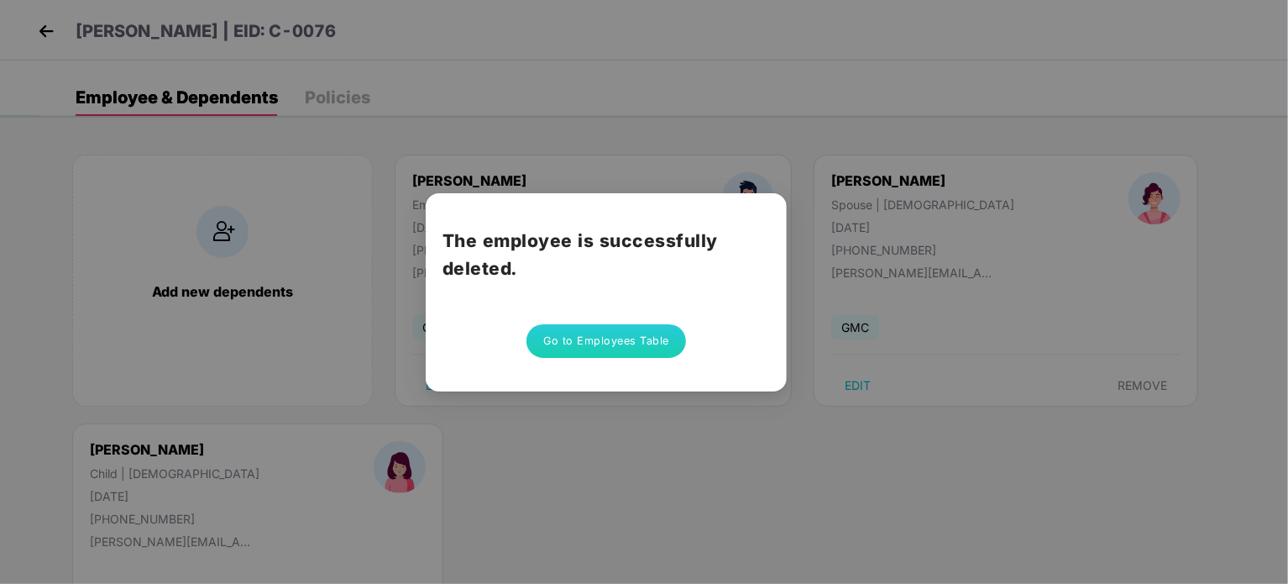
click at [632, 338] on button "Go to Employees Table" at bounding box center [607, 341] width 160 height 34
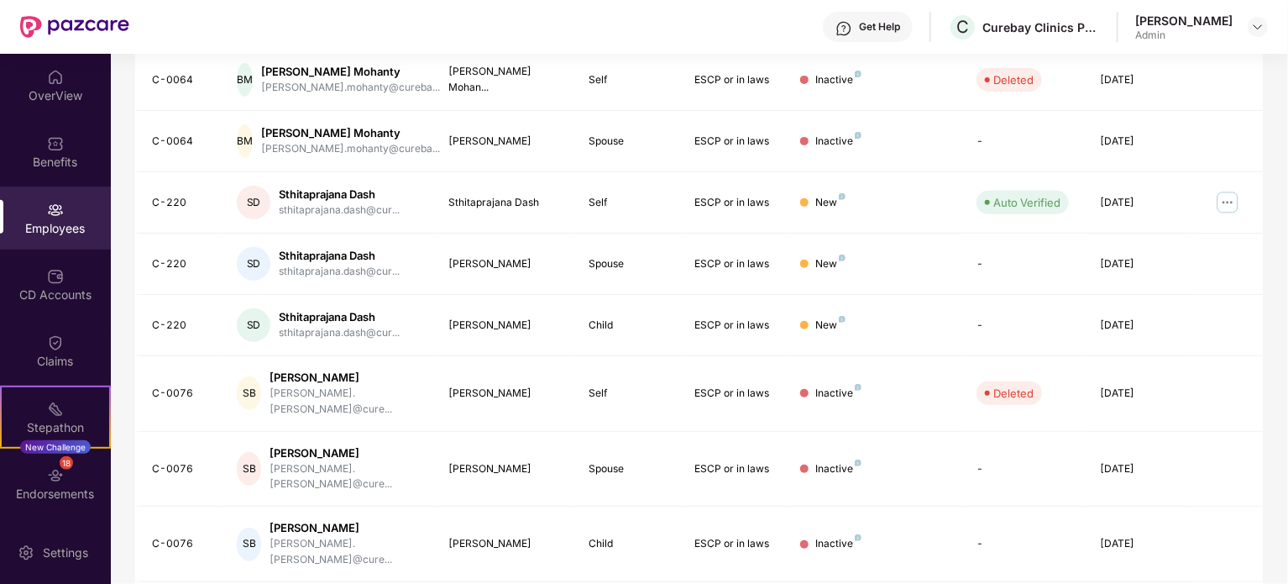
scroll to position [446, 0]
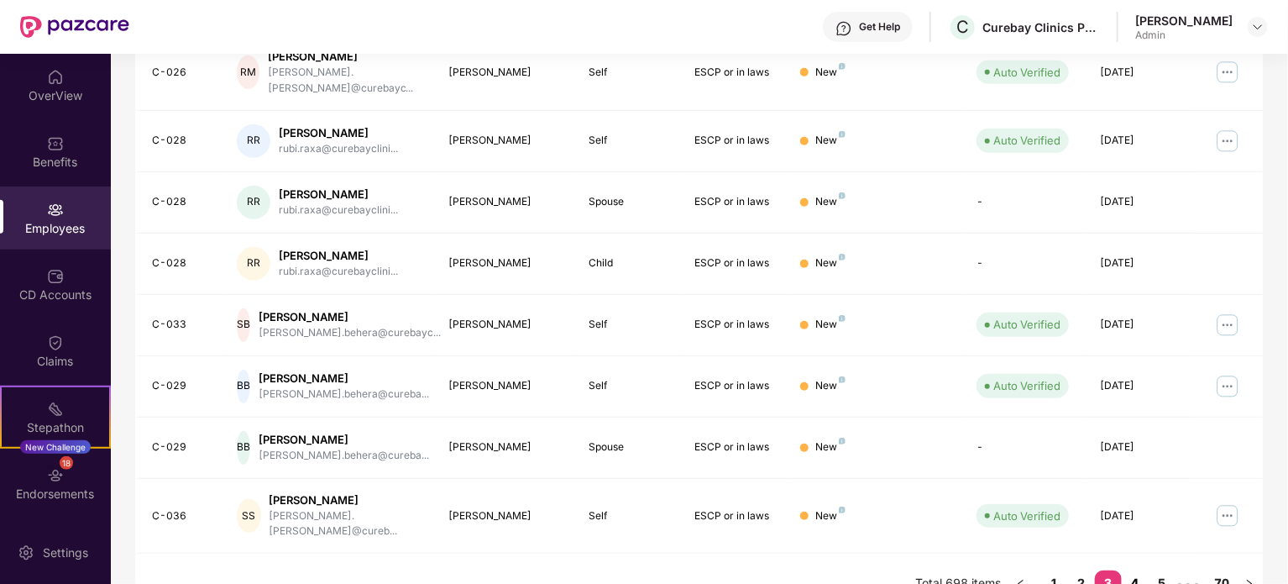
click at [1140, 570] on link "4" at bounding box center [1135, 582] width 27 height 25
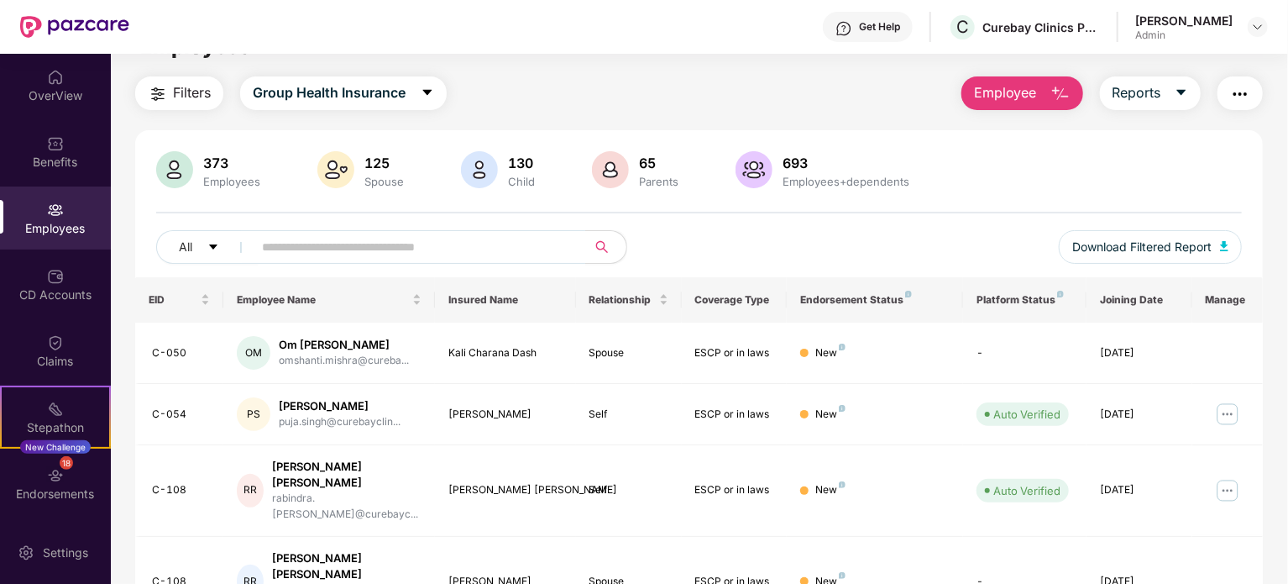
scroll to position [0, 0]
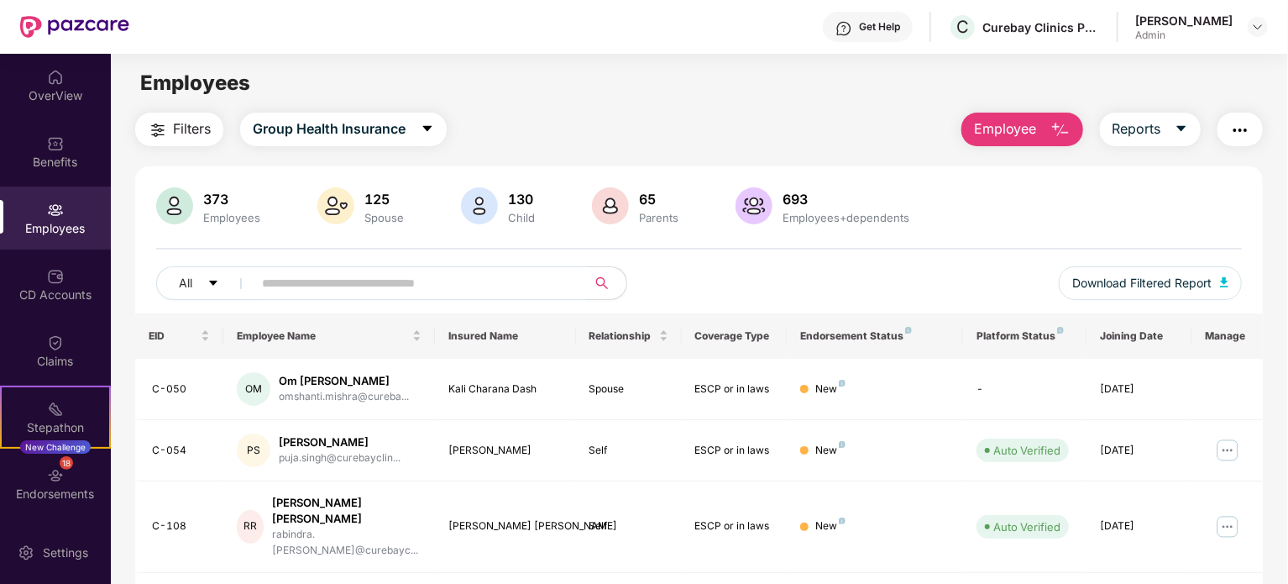
click at [540, 287] on input "text" at bounding box center [413, 282] width 302 height 25
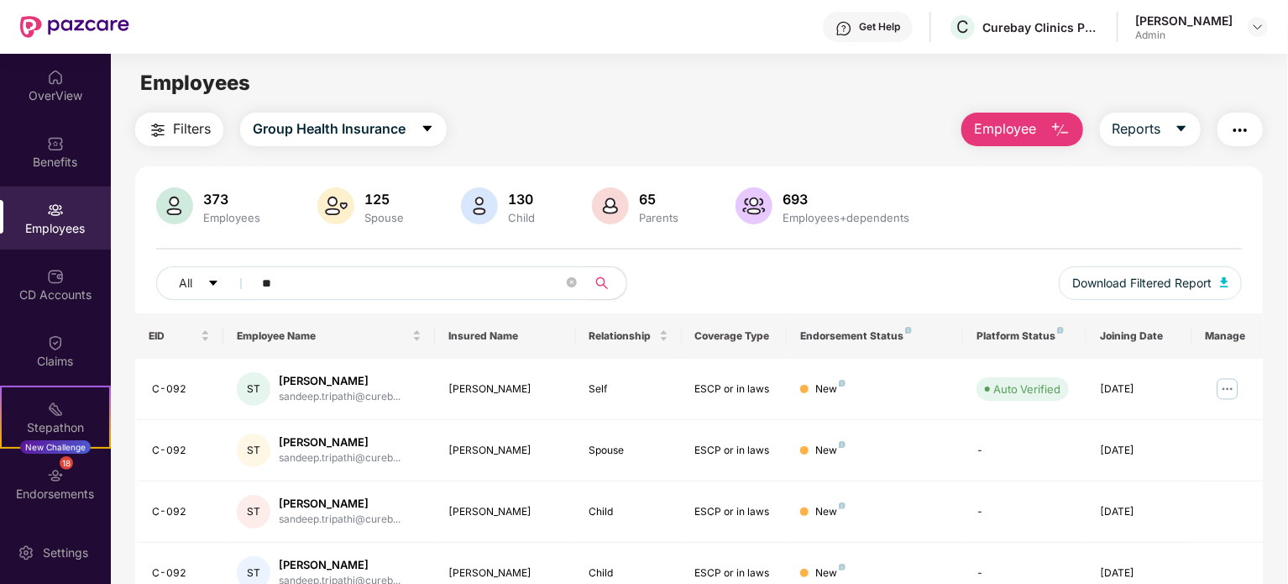
type input "*"
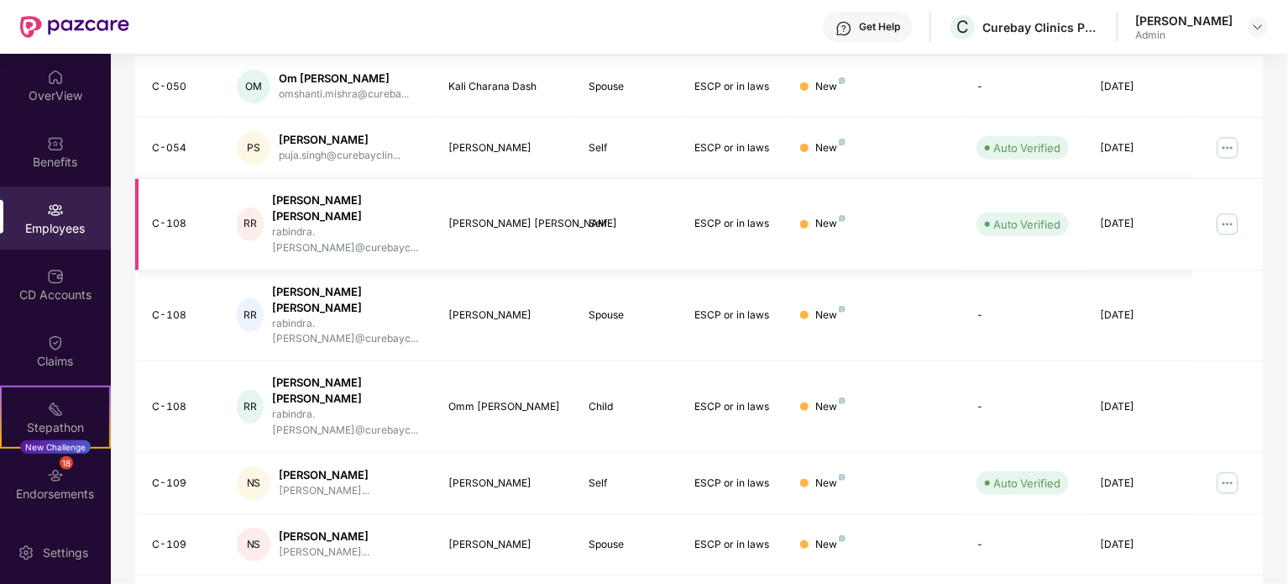
scroll to position [446, 0]
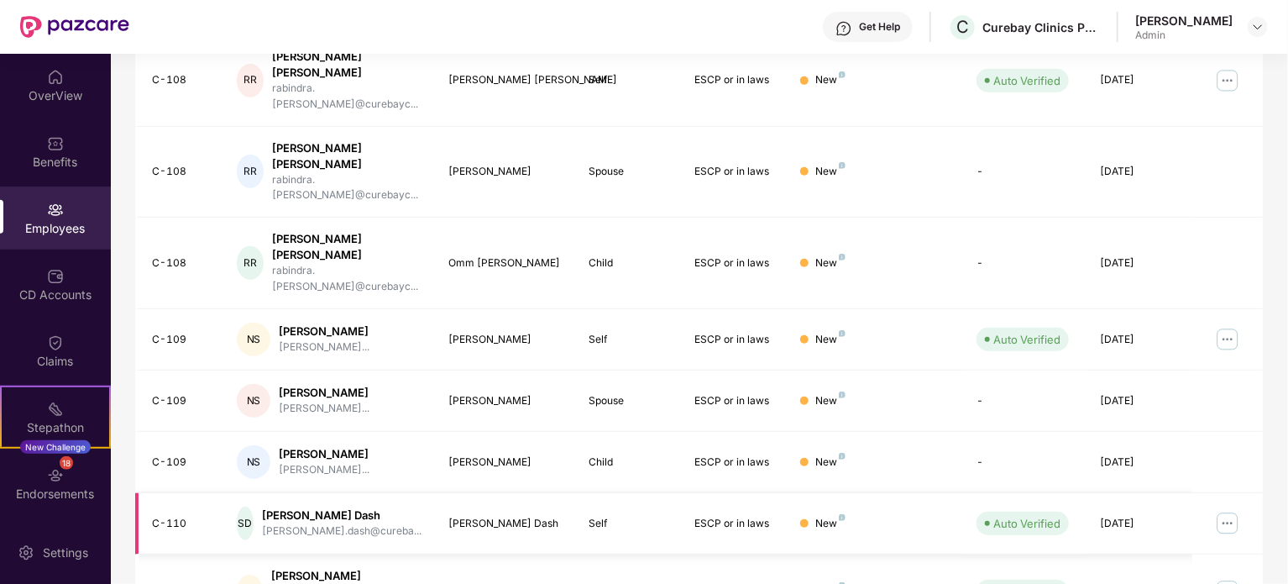
click at [1227, 510] on img at bounding box center [1228, 523] width 27 height 27
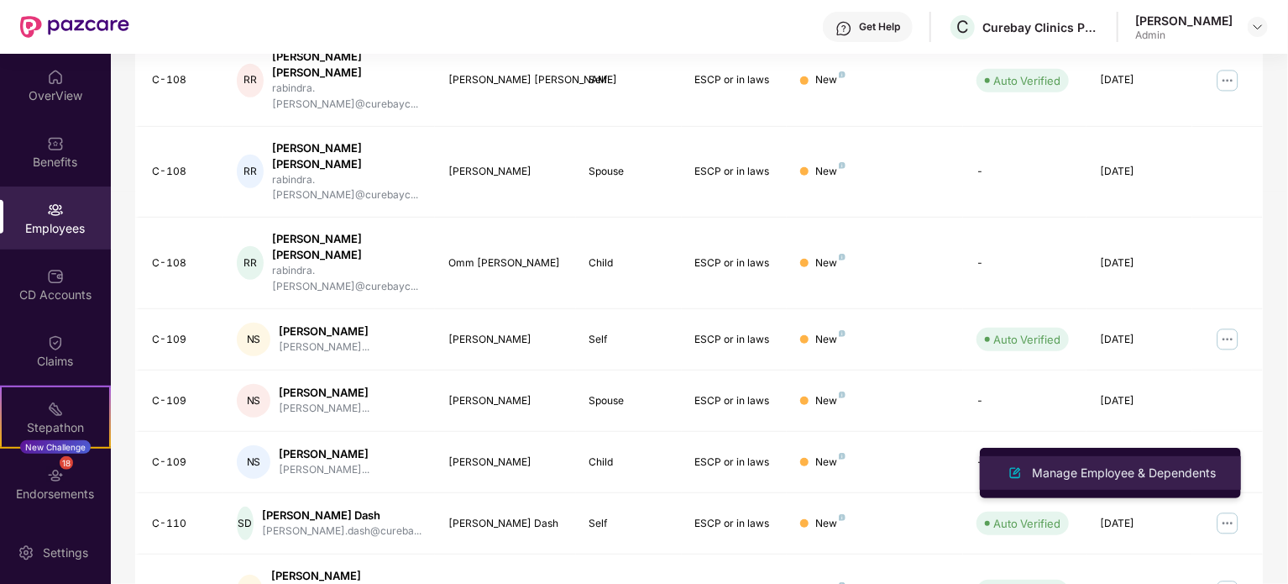
click at [1129, 466] on div "Manage Employee & Dependents" at bounding box center [1124, 473] width 191 height 18
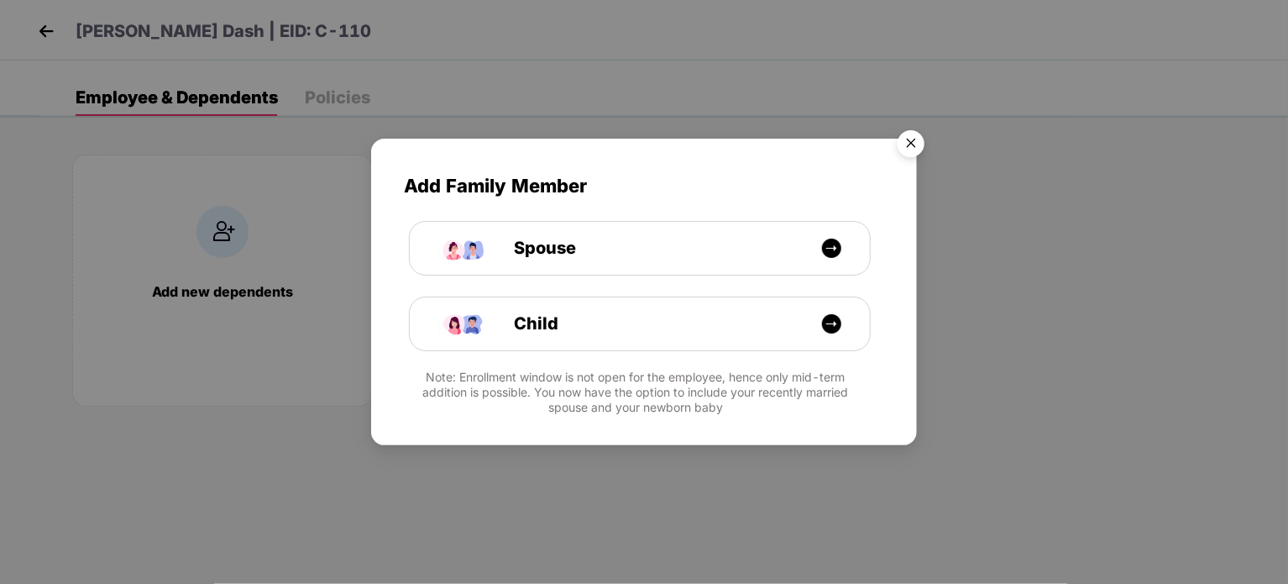
click at [914, 134] on img "Close" at bounding box center [911, 146] width 47 height 47
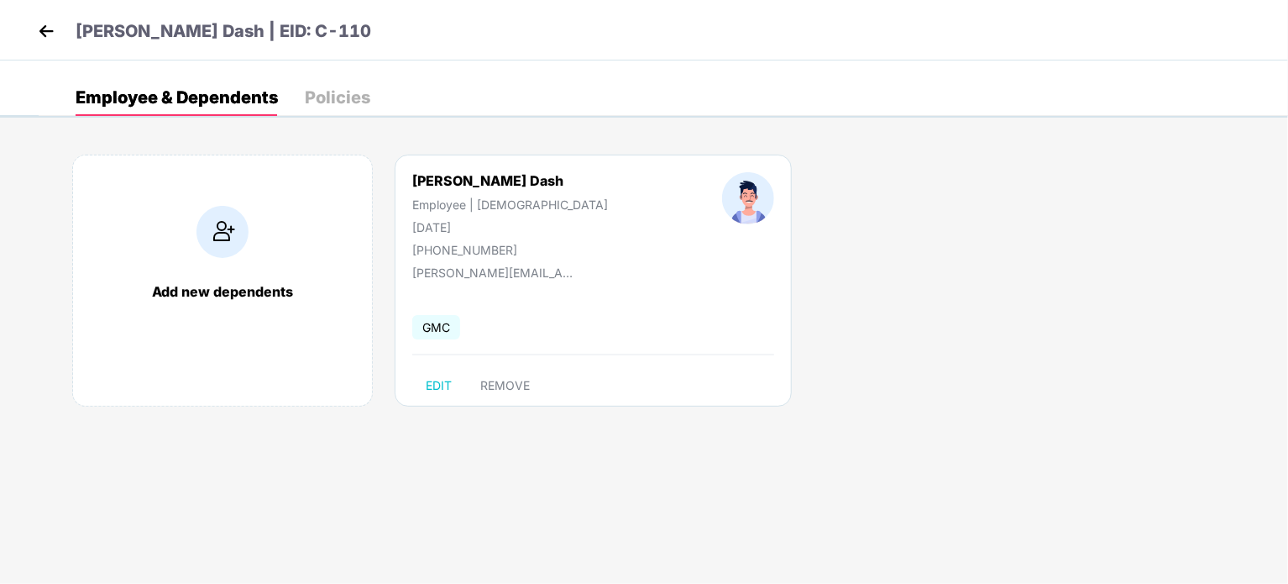
click at [338, 93] on div "Policies" at bounding box center [338, 97] width 66 height 17
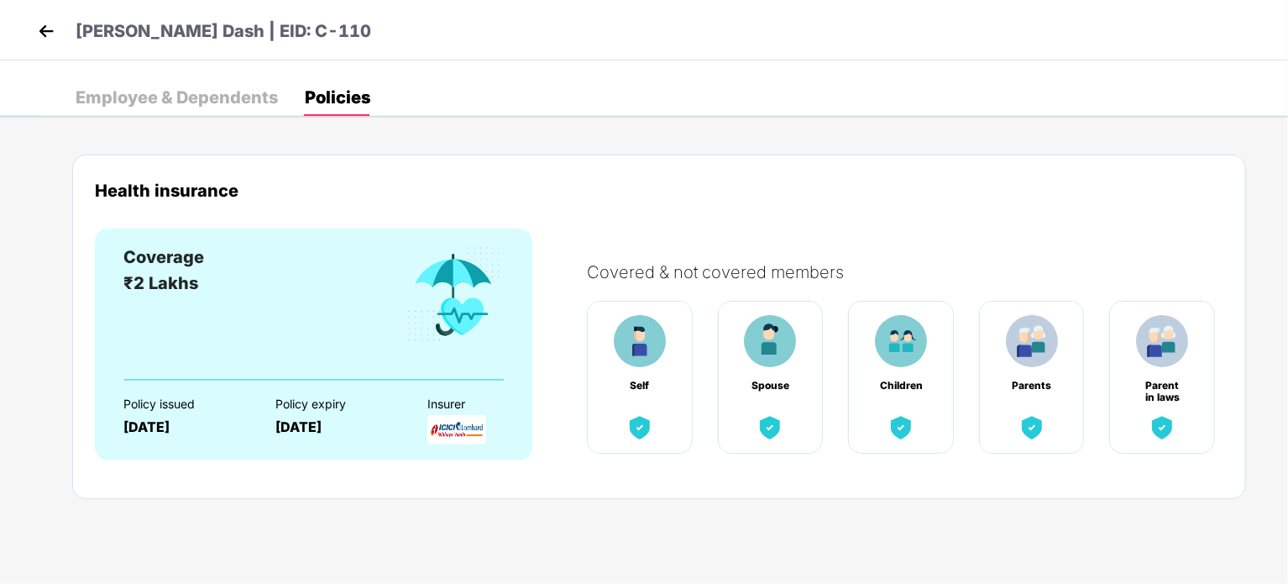
click at [234, 92] on div "Employee & Dependents" at bounding box center [177, 97] width 202 height 17
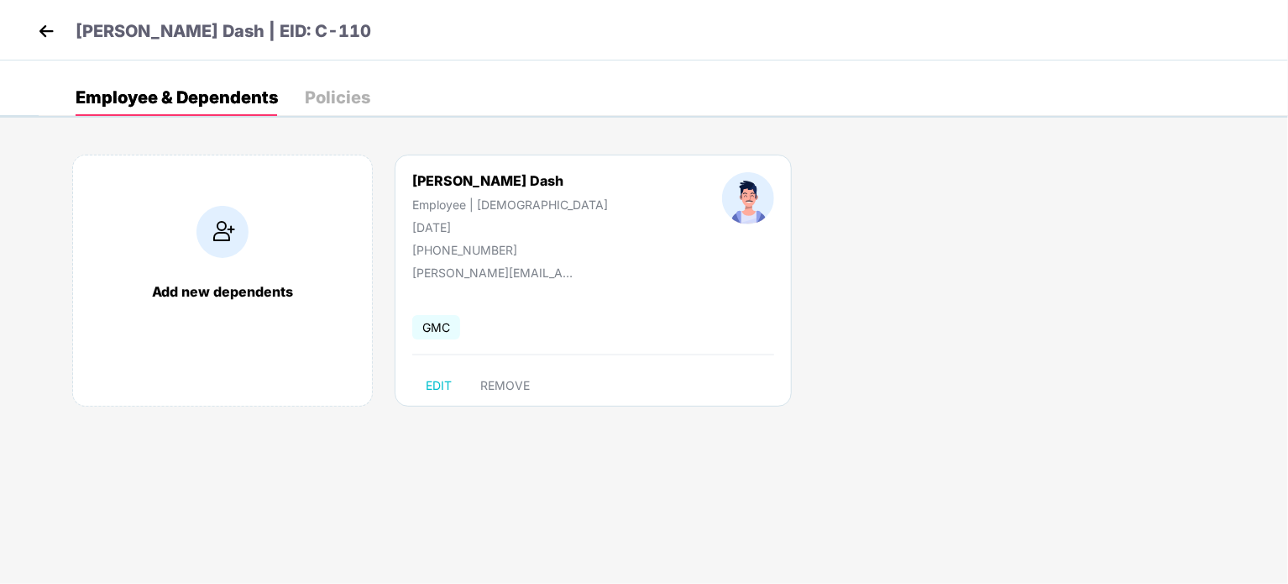
click at [44, 24] on img at bounding box center [46, 30] width 25 height 25
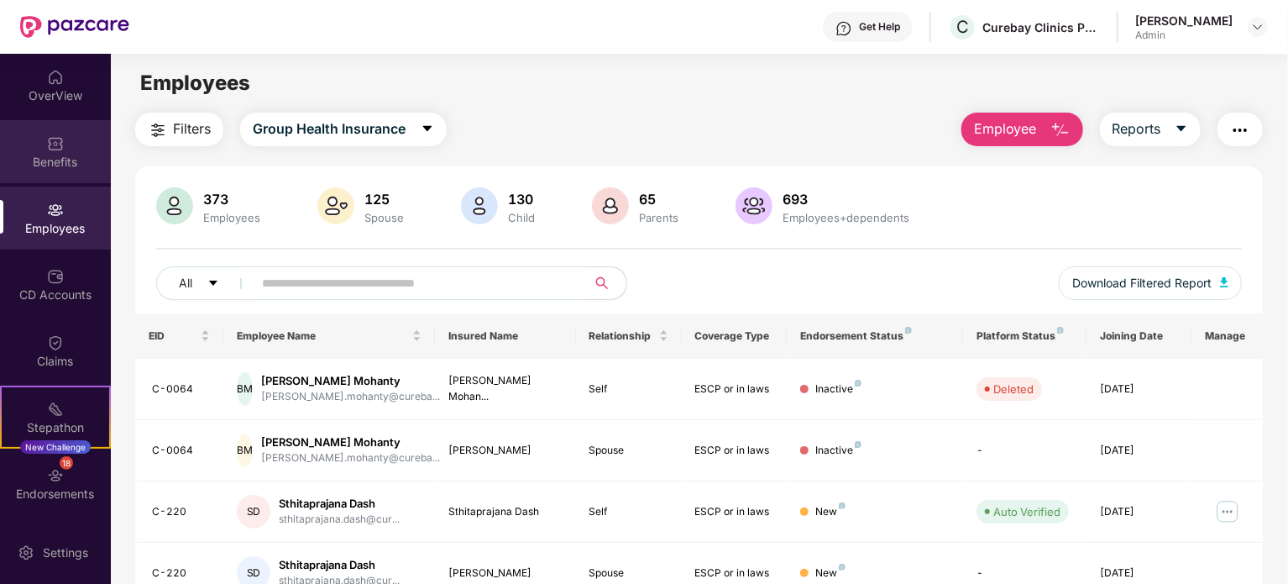
click at [67, 161] on div "Benefits" at bounding box center [55, 162] width 111 height 17
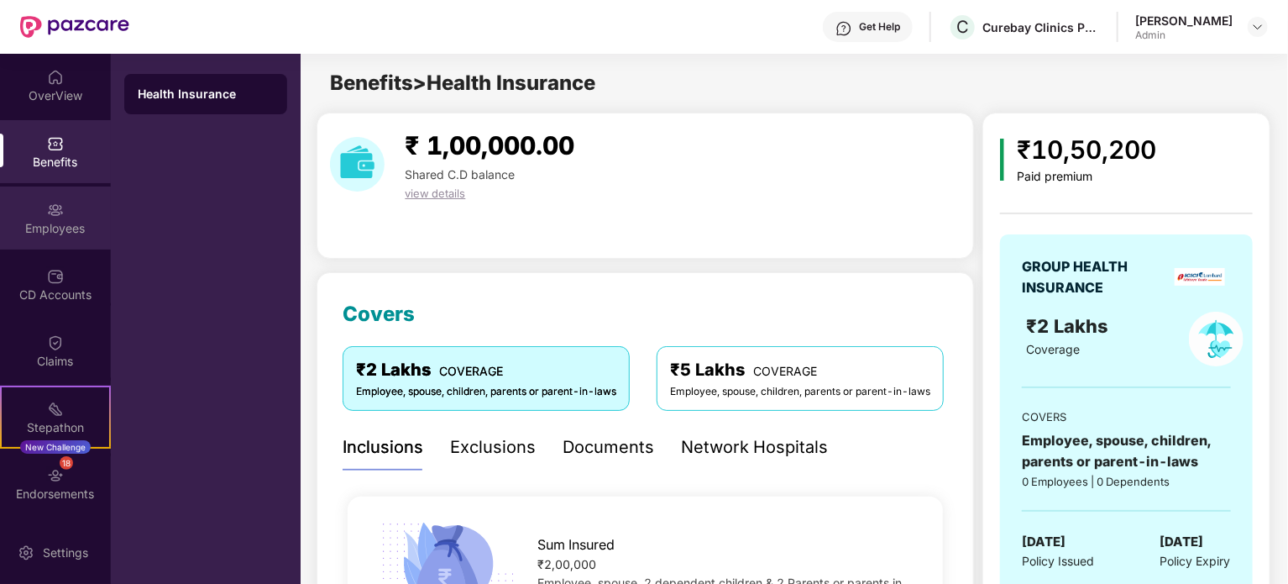
click at [46, 225] on div "Employees" at bounding box center [55, 228] width 111 height 17
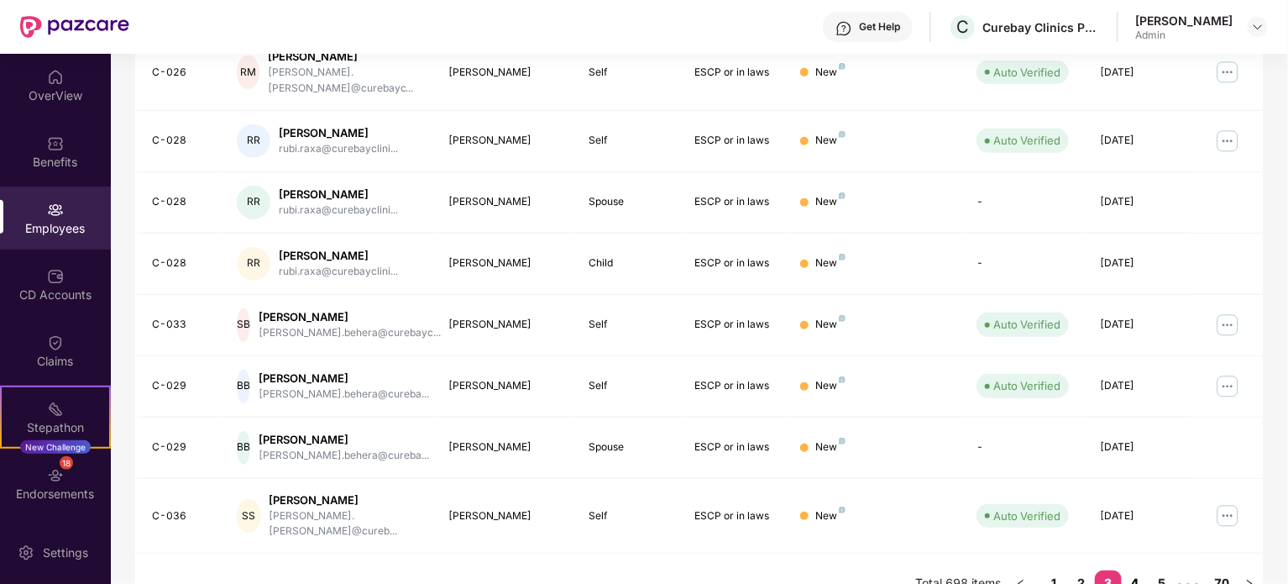
click at [1136, 570] on link "4" at bounding box center [1135, 582] width 27 height 25
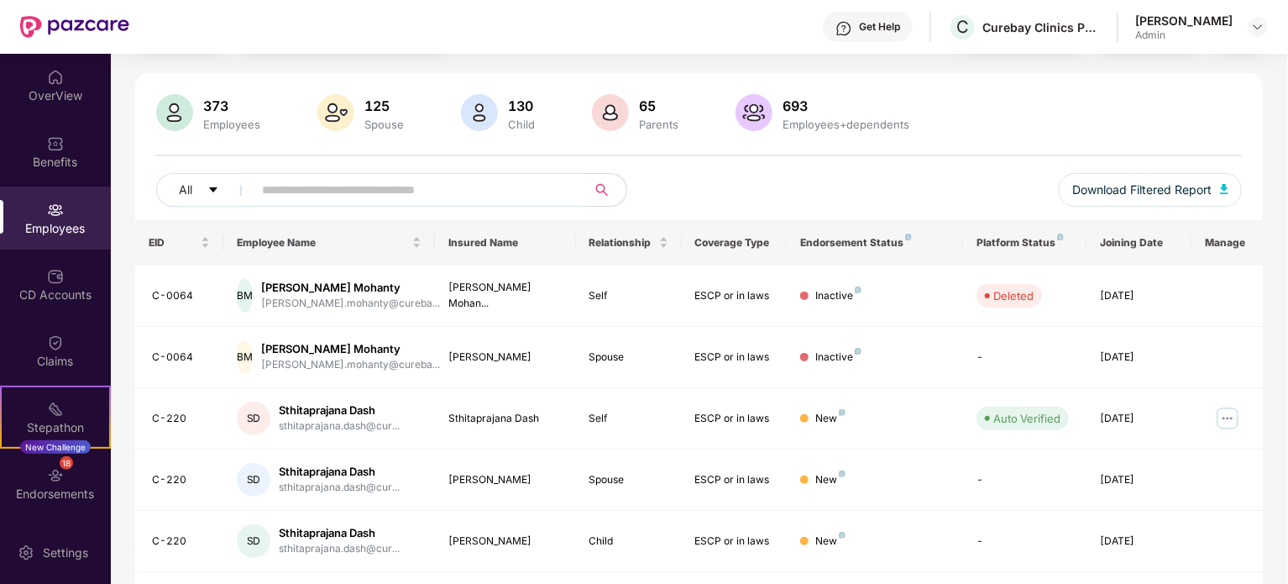
scroll to position [0, 0]
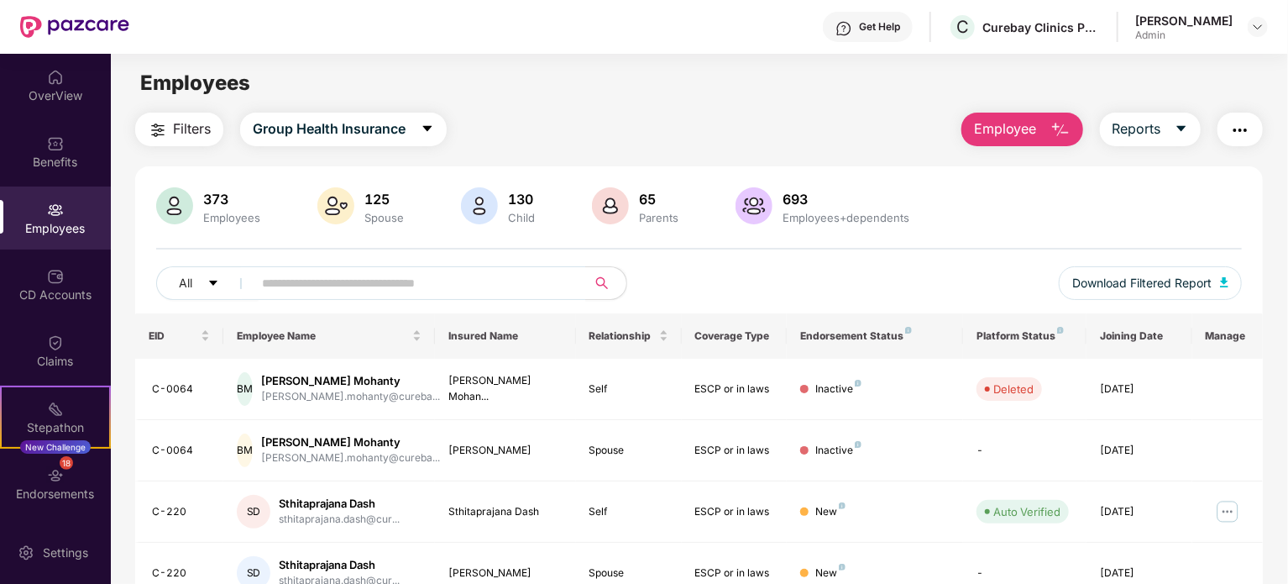
click at [1026, 127] on span "Employee" at bounding box center [1005, 128] width 63 height 21
